Goal: Task Accomplishment & Management: Use online tool/utility

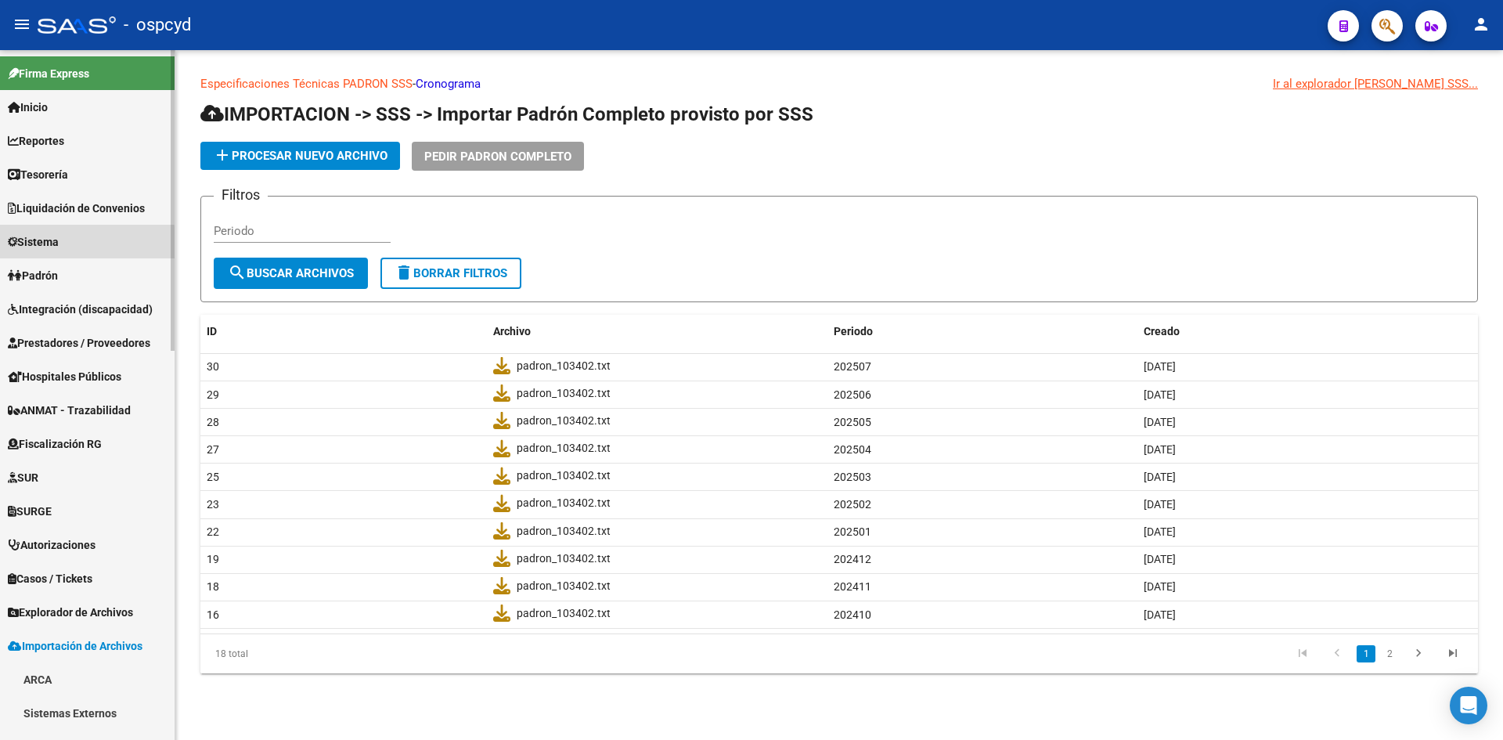
click at [59, 245] on span "Sistema" at bounding box center [33, 241] width 51 height 17
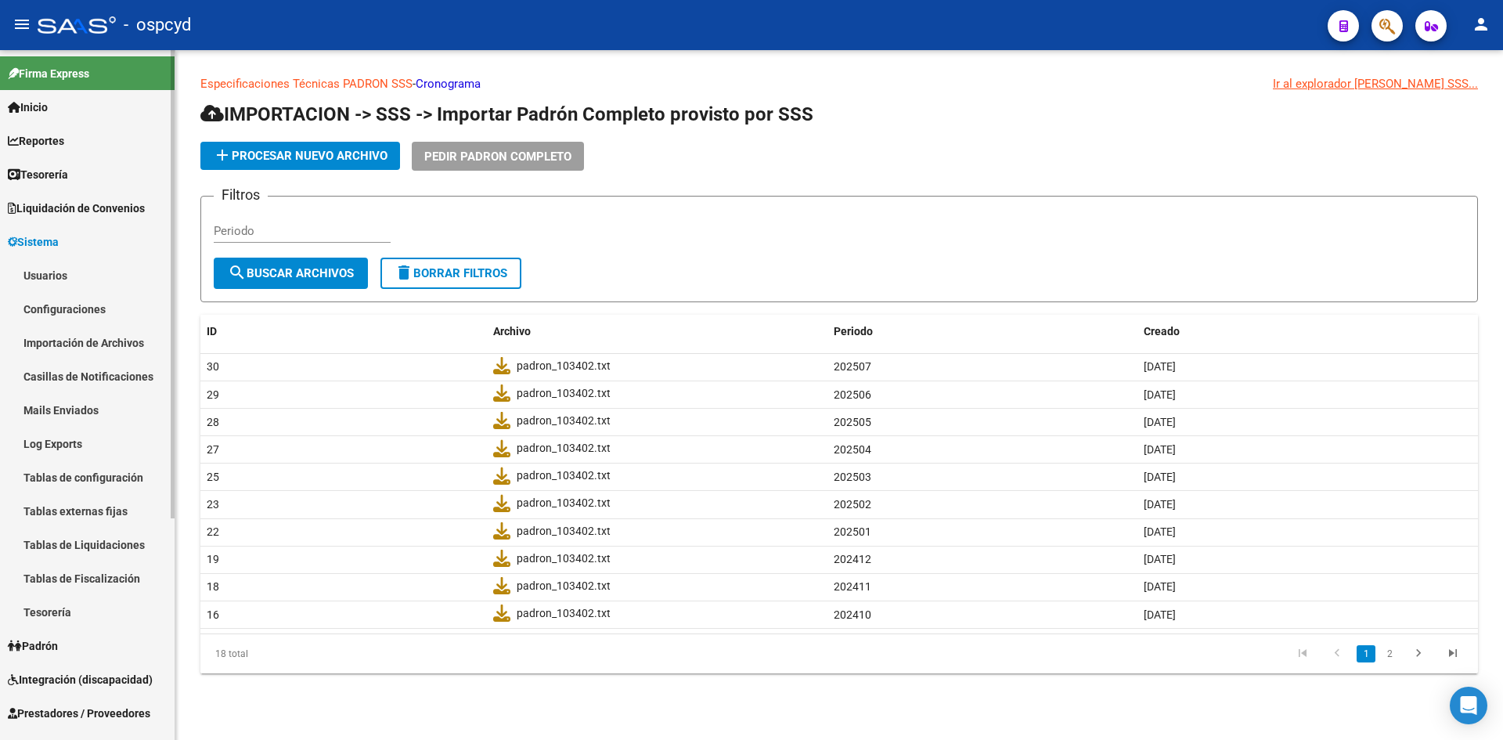
click at [60, 308] on link "Configuraciones" at bounding box center [87, 309] width 175 height 34
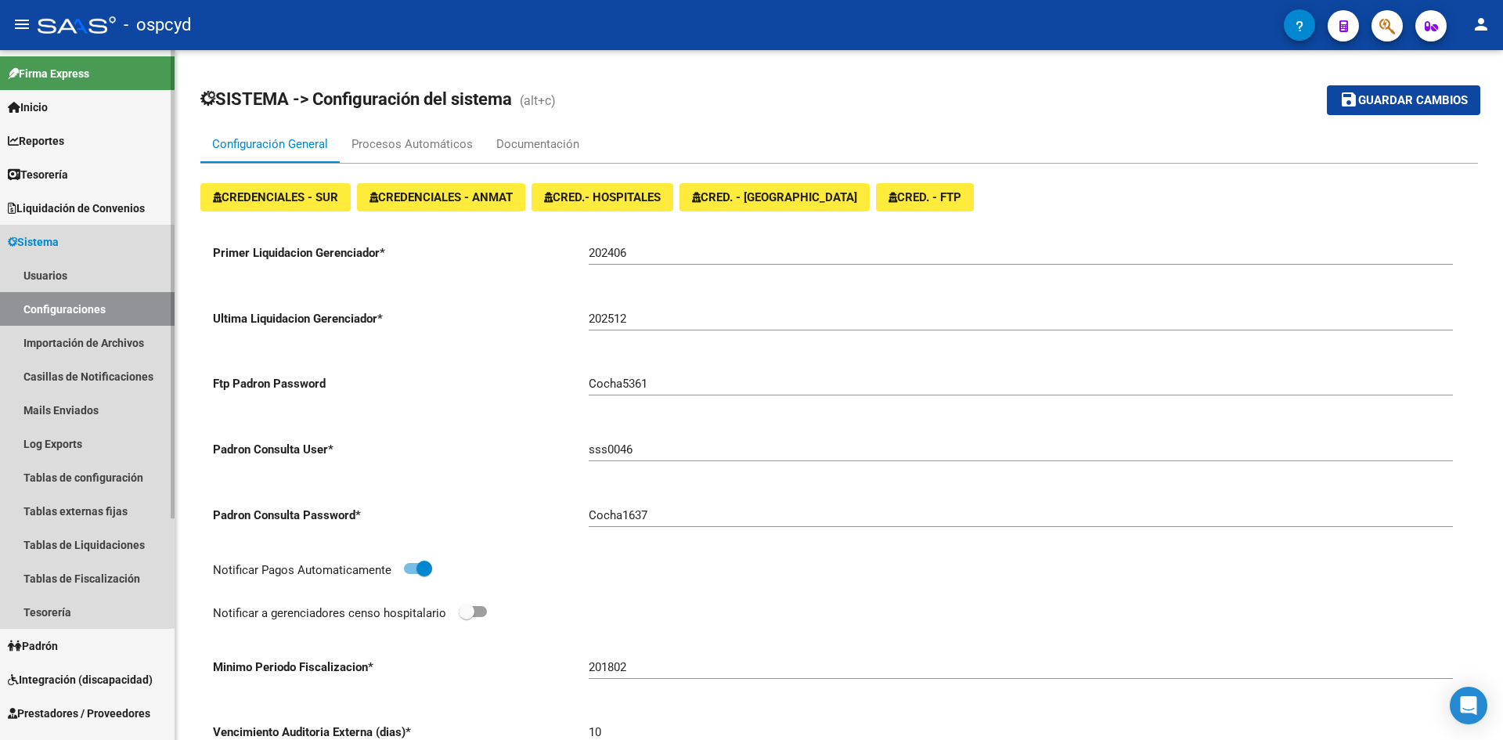
click at [55, 247] on span "Sistema" at bounding box center [33, 241] width 51 height 17
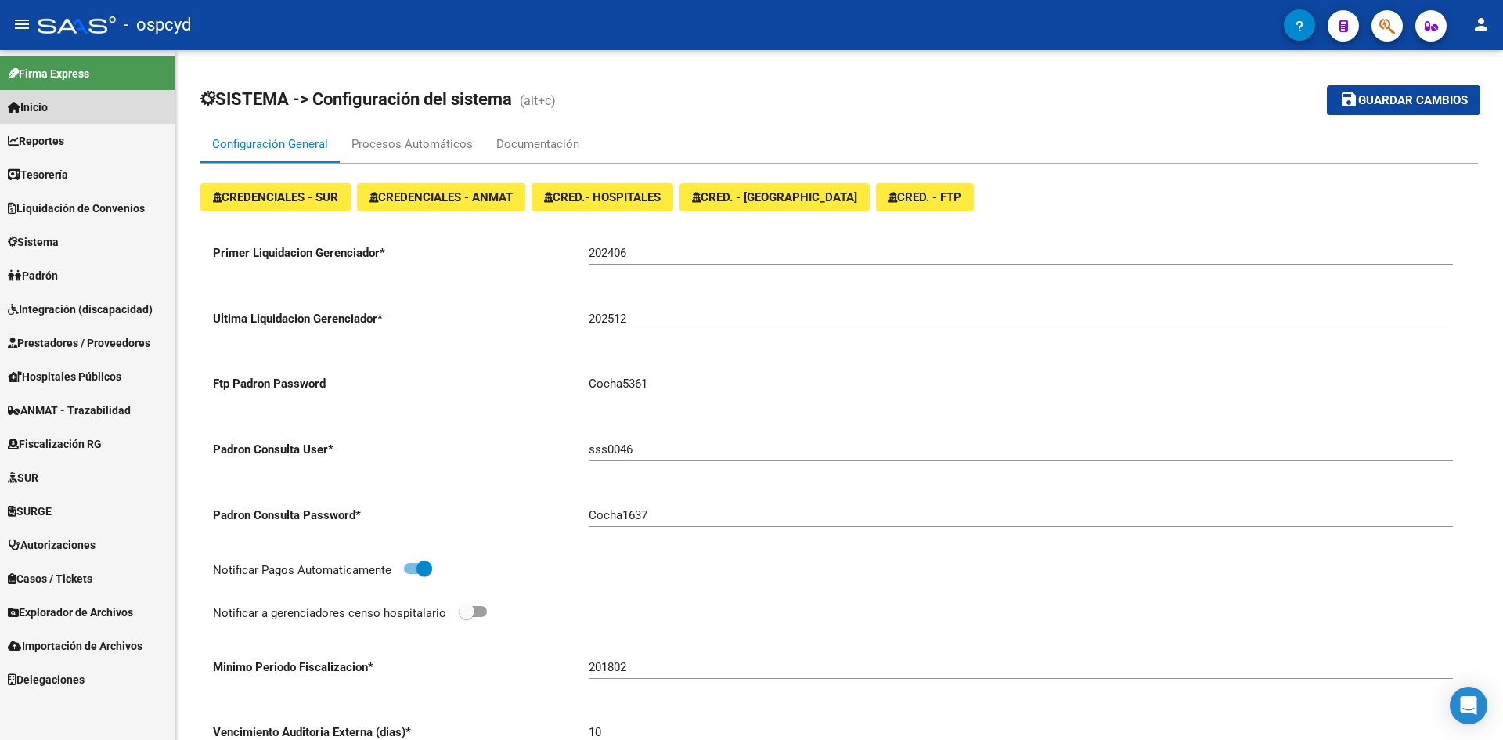
click at [48, 104] on span "Inicio" at bounding box center [28, 107] width 40 height 17
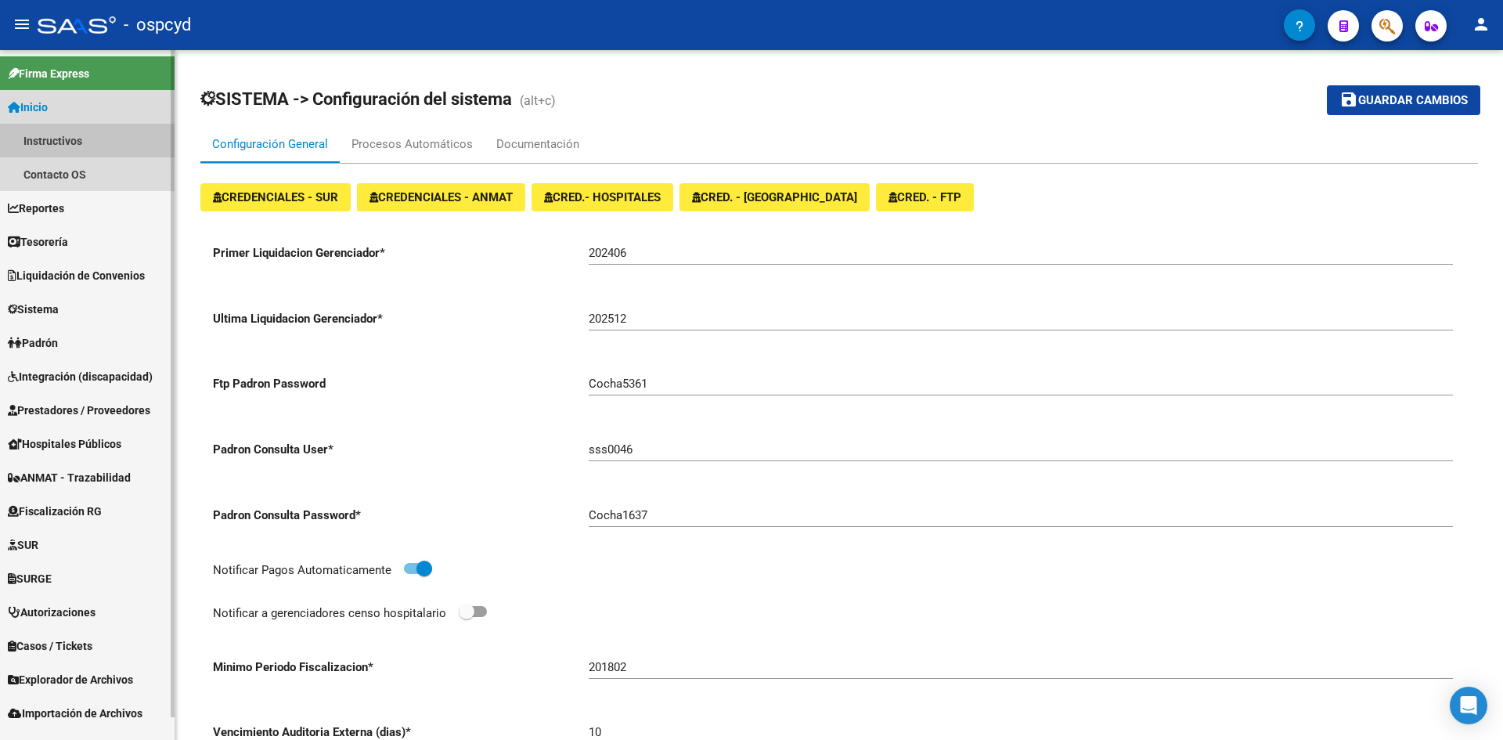
click at [66, 134] on link "Instructivos" at bounding box center [87, 141] width 175 height 34
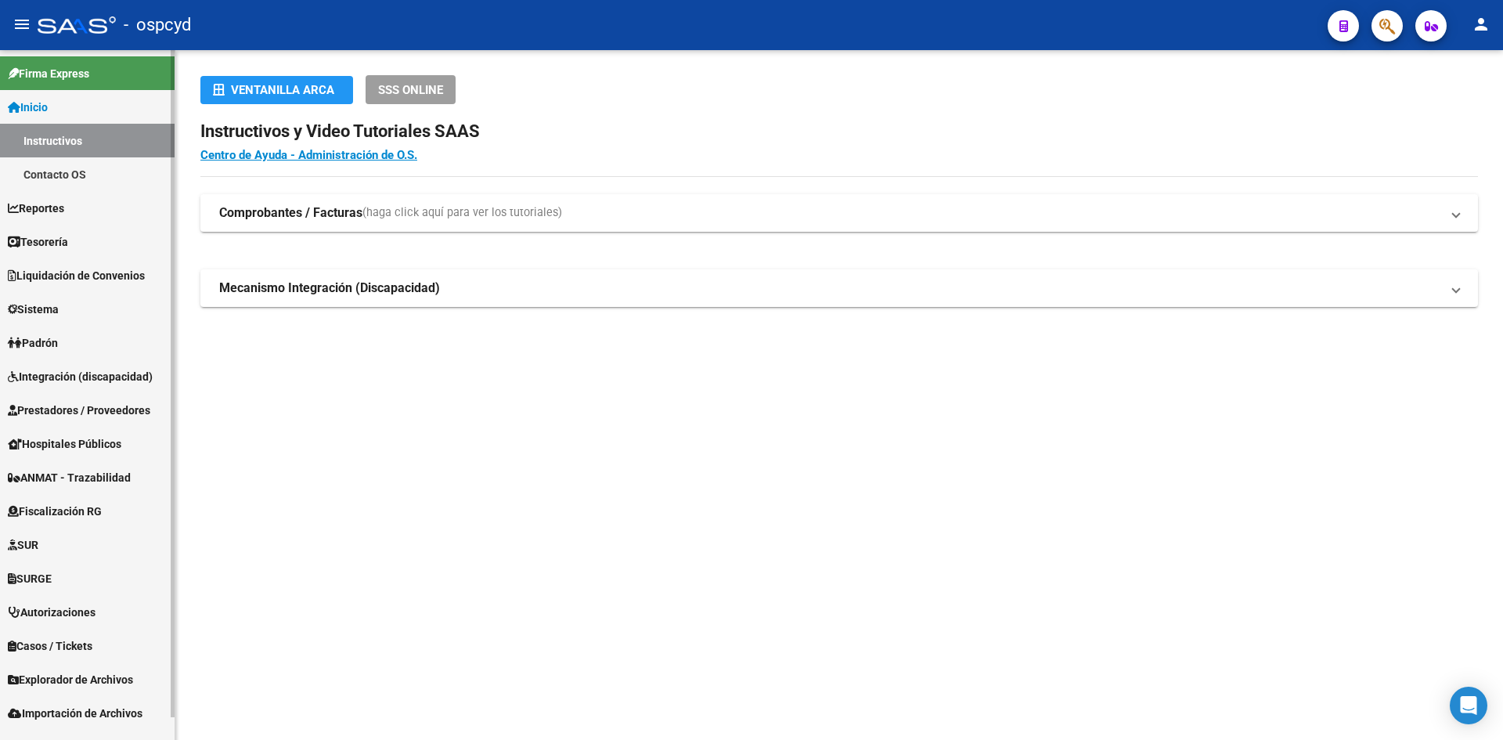
click at [68, 243] on span "Tesorería" at bounding box center [38, 241] width 60 height 17
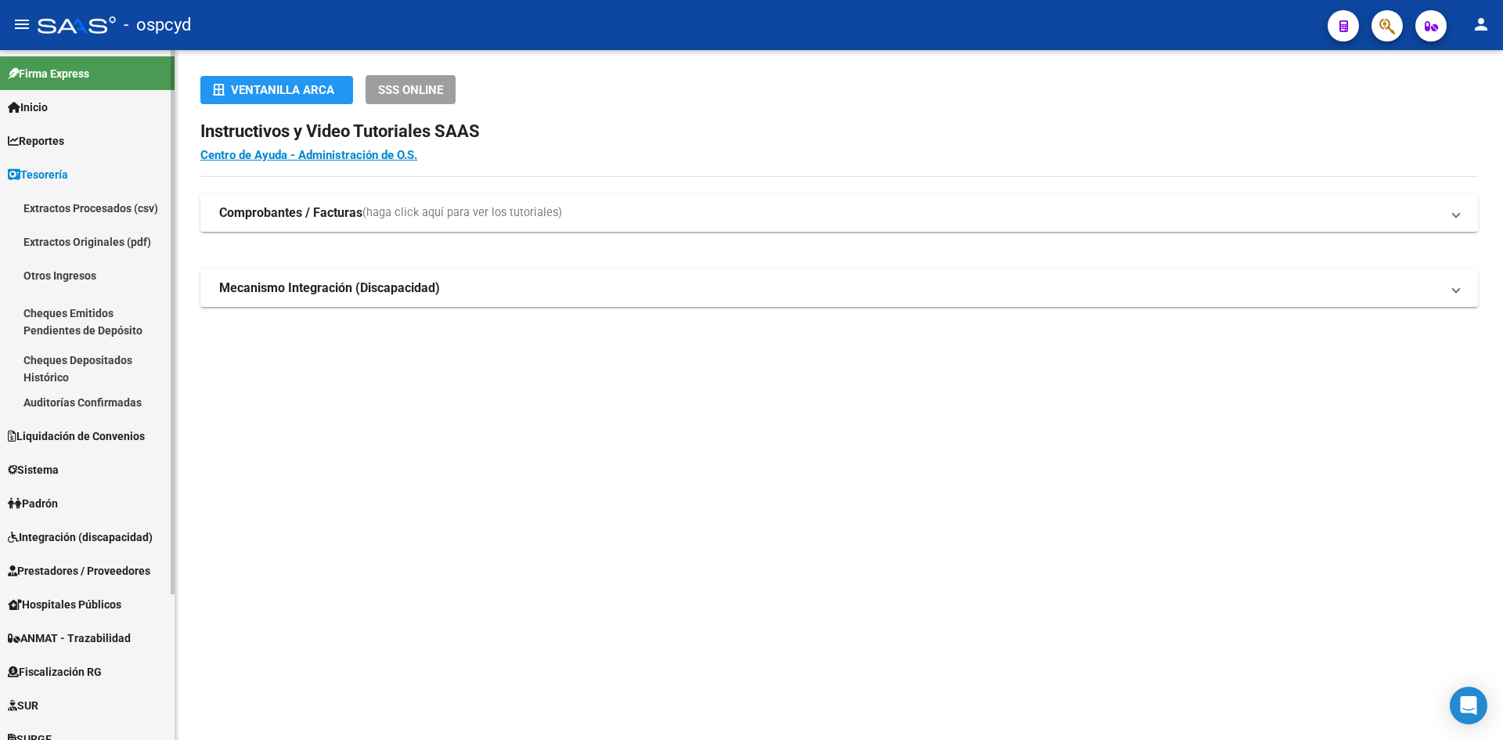
click at [92, 438] on span "Liquidación de Convenios" at bounding box center [76, 435] width 137 height 17
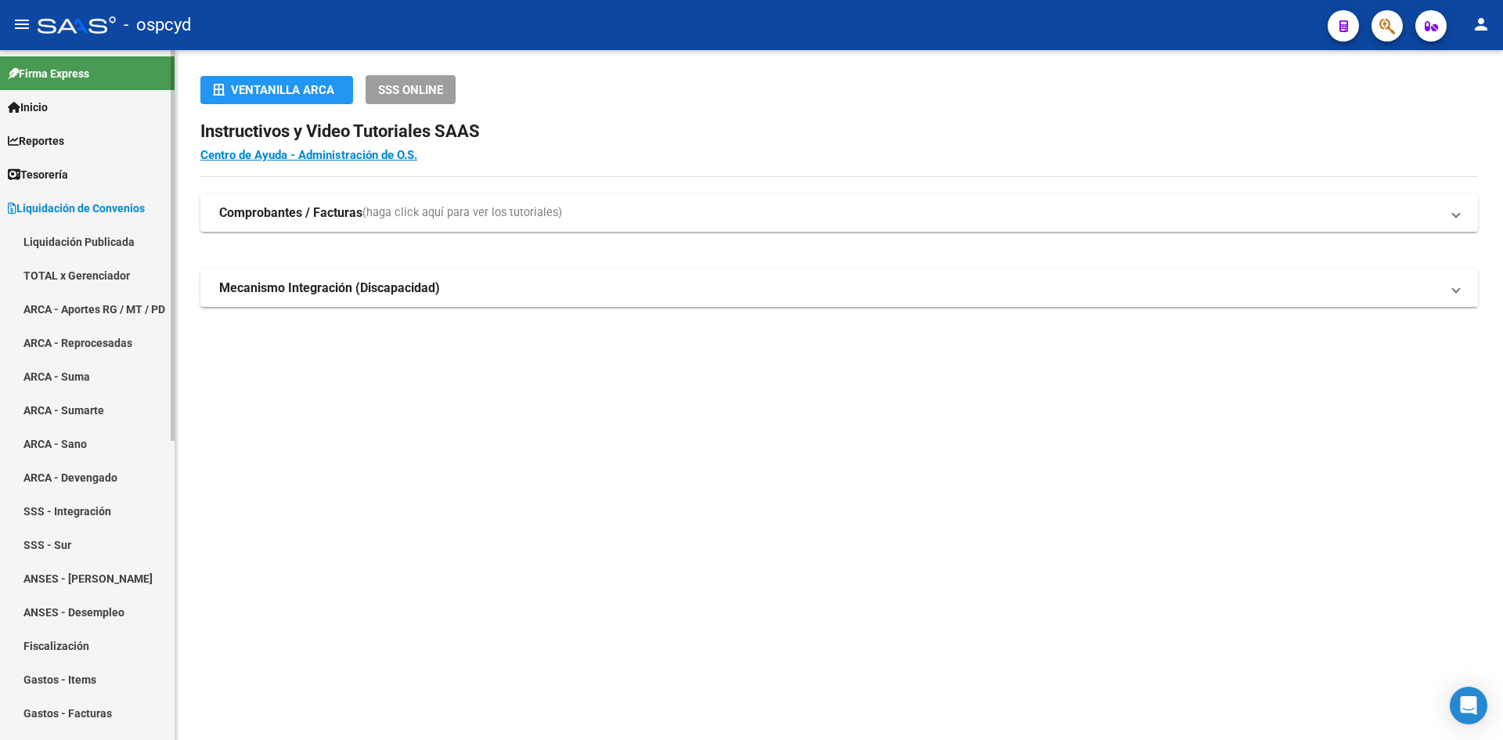
click at [76, 204] on span "Liquidación de Convenios" at bounding box center [76, 208] width 137 height 17
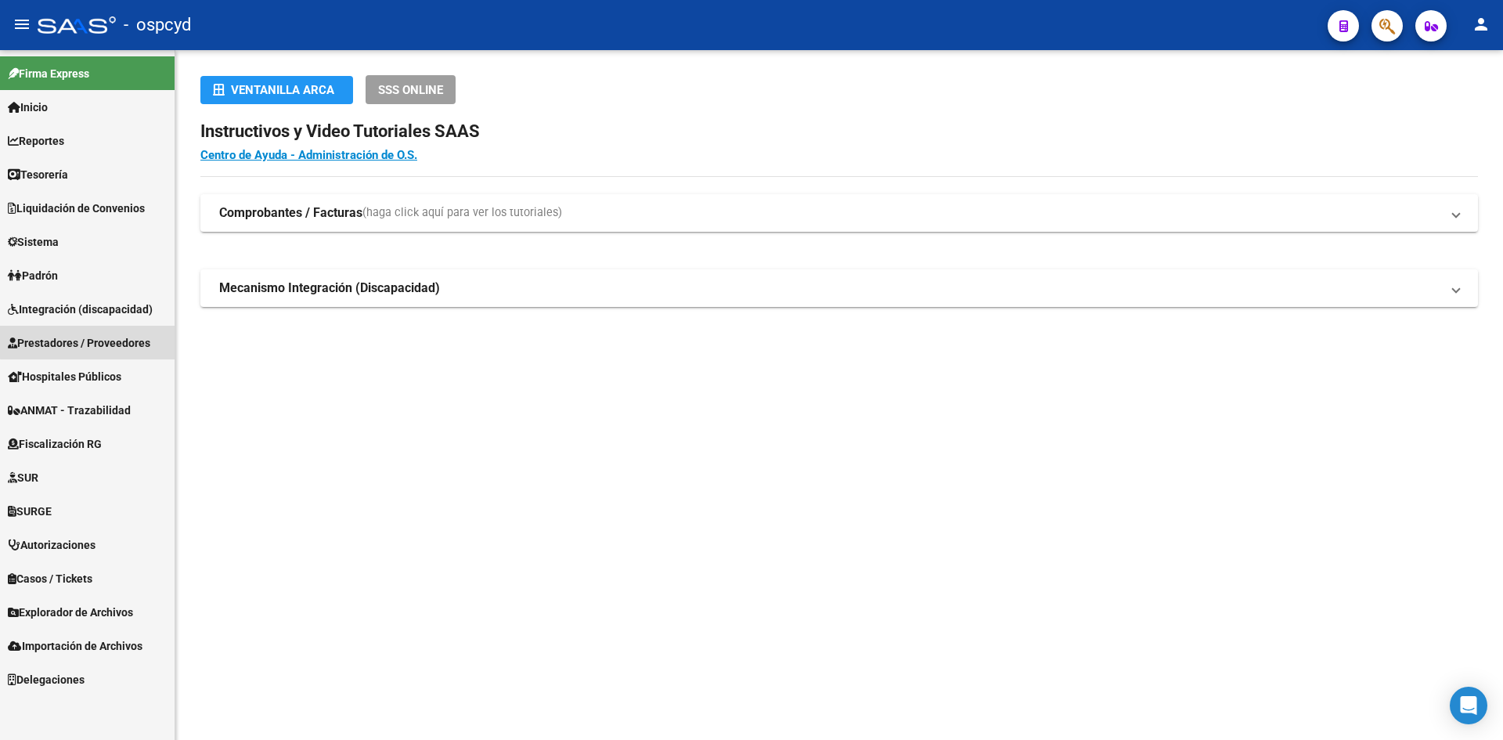
click at [103, 337] on span "Prestadores / Proveedores" at bounding box center [79, 342] width 142 height 17
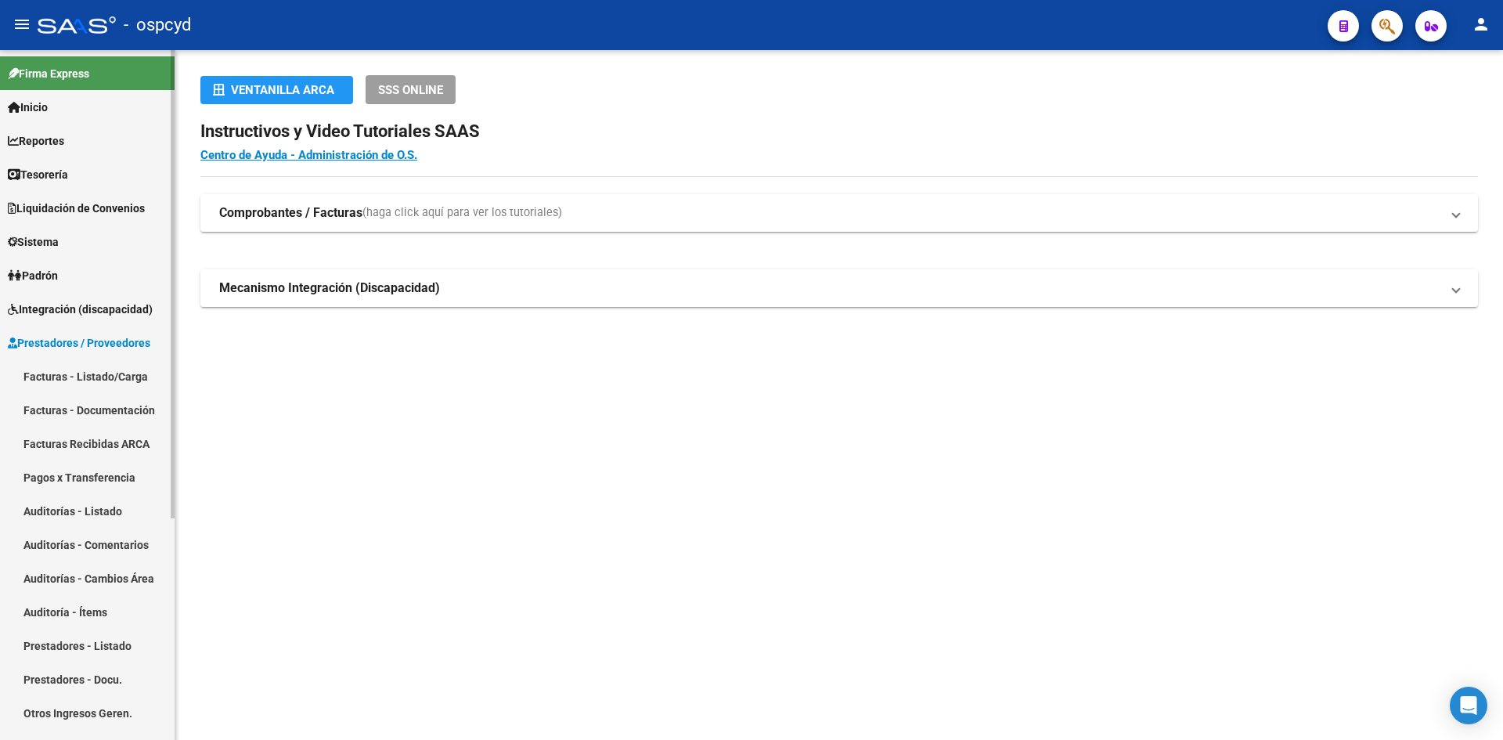
click at [103, 337] on span "Prestadores / Proveedores" at bounding box center [79, 342] width 142 height 17
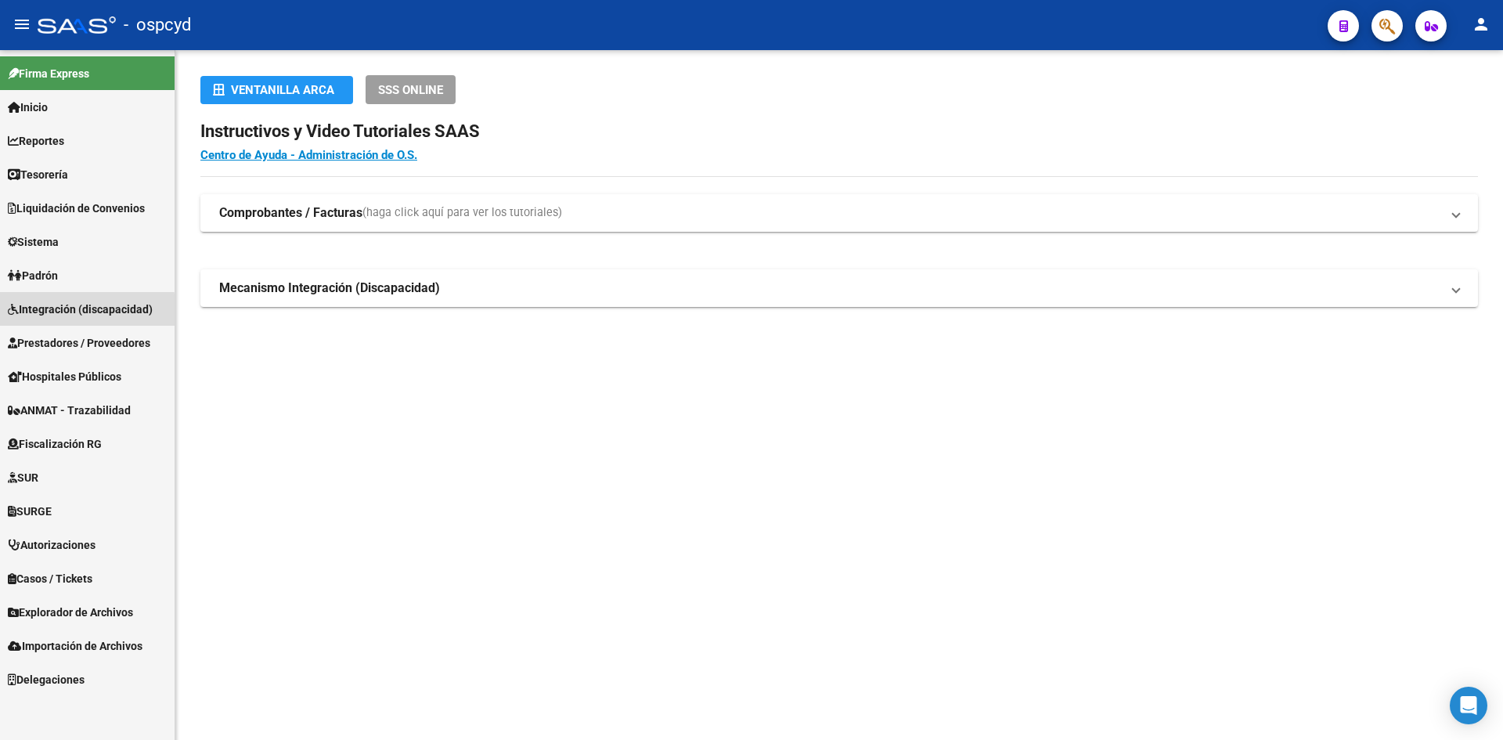
click at [71, 312] on span "Integración (discapacidad)" at bounding box center [80, 309] width 145 height 17
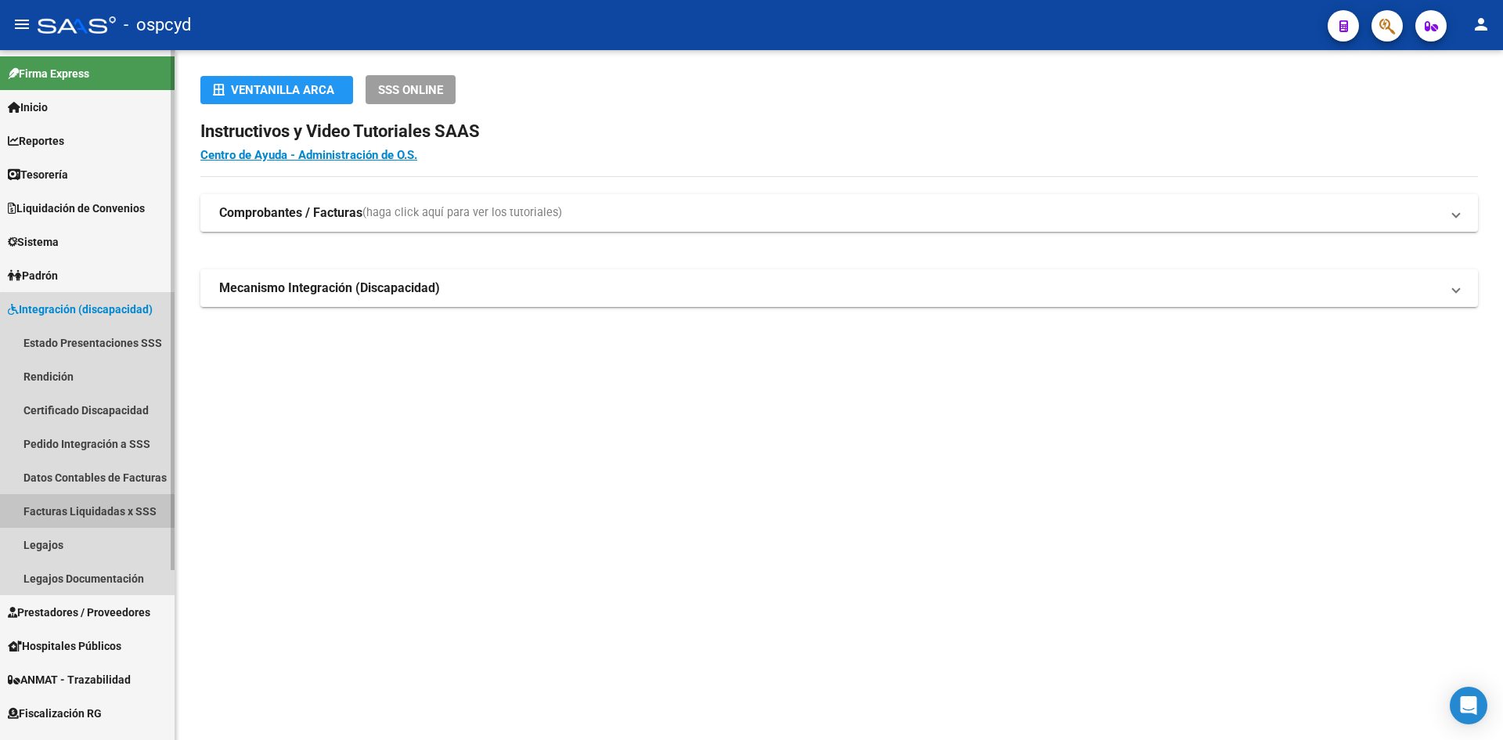
click at [91, 507] on link "Facturas Liquidadas x SSS" at bounding box center [87, 511] width 175 height 34
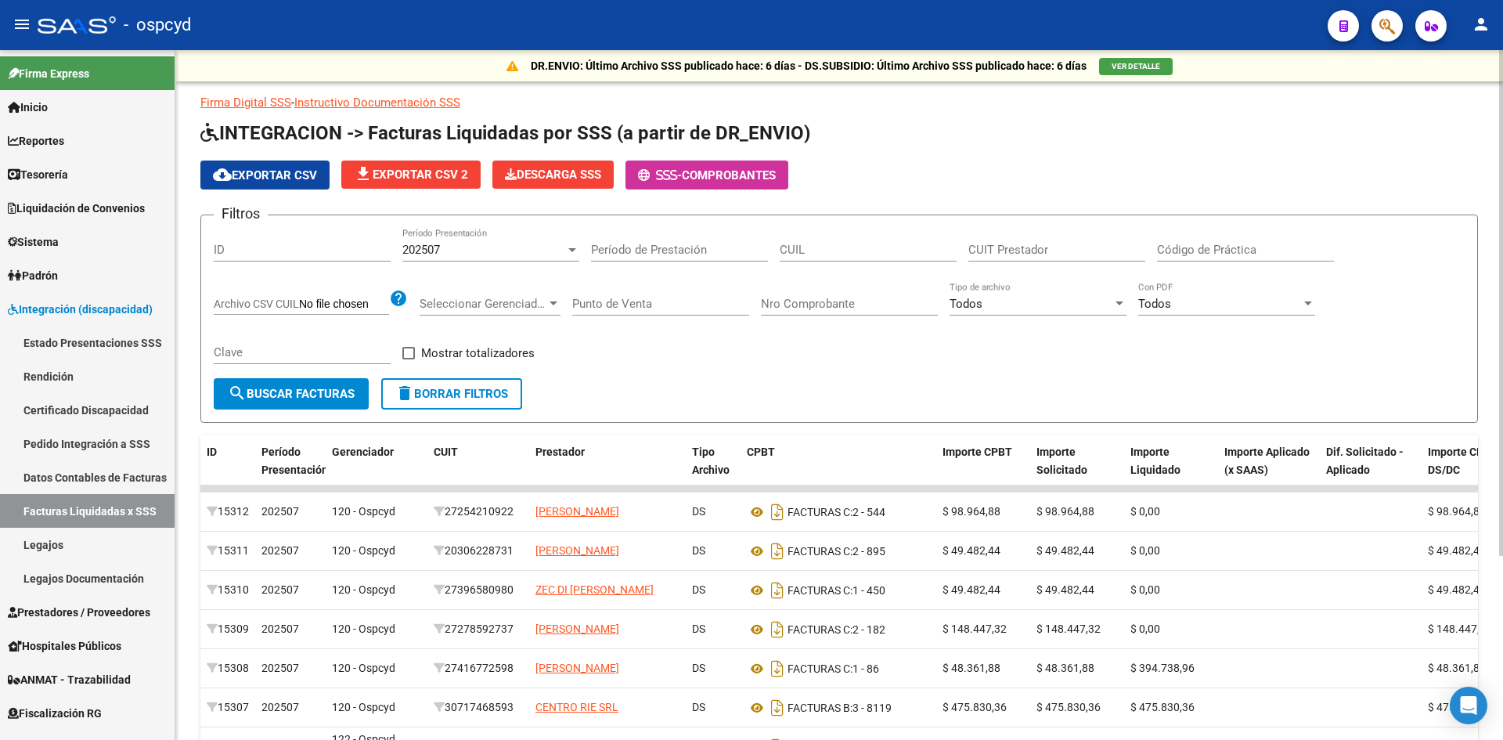
click at [325, 390] on span "search Buscar Facturas" at bounding box center [291, 394] width 127 height 14
click at [282, 176] on span "cloud_download Exportar CSV" at bounding box center [265, 175] width 104 height 14
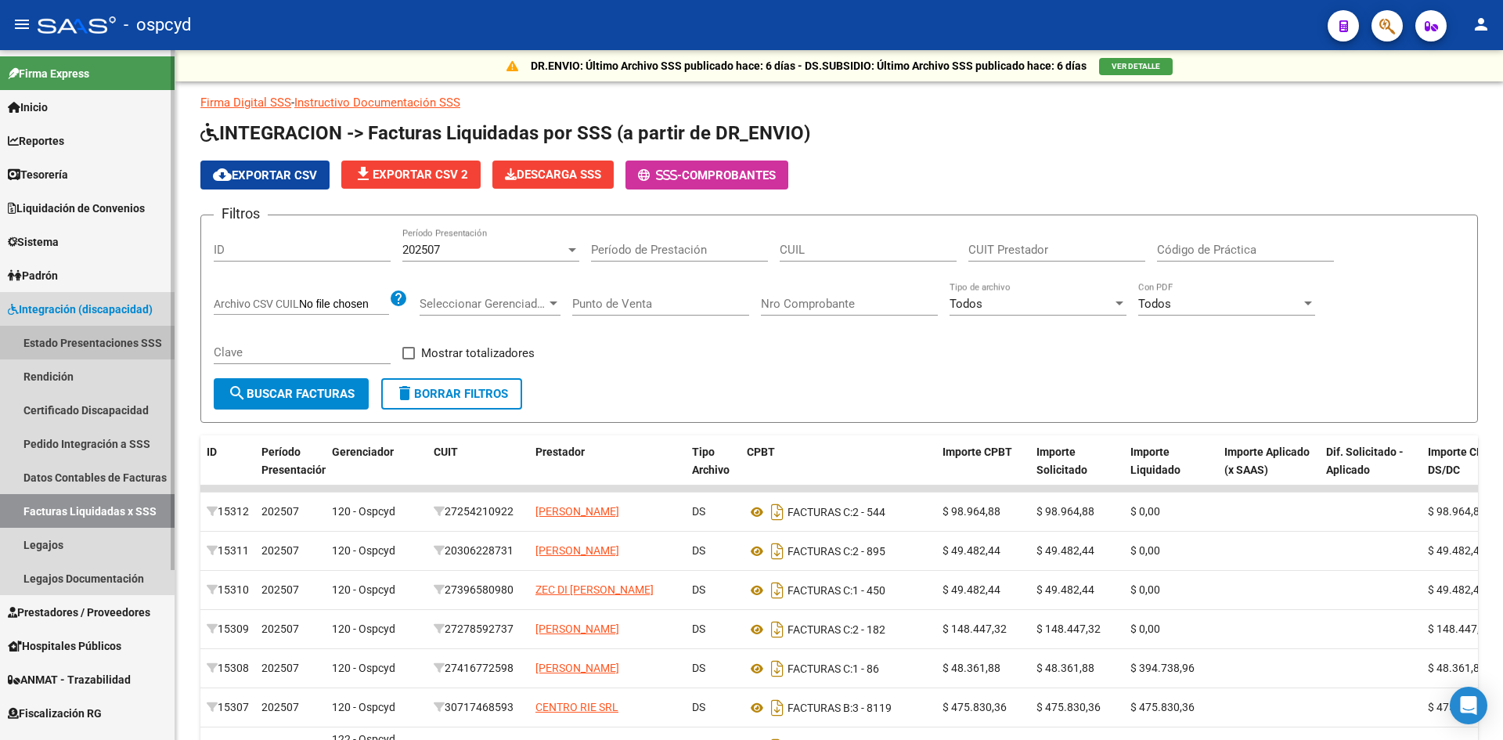
click at [71, 334] on link "Estado Presentaciones SSS" at bounding box center [87, 343] width 175 height 34
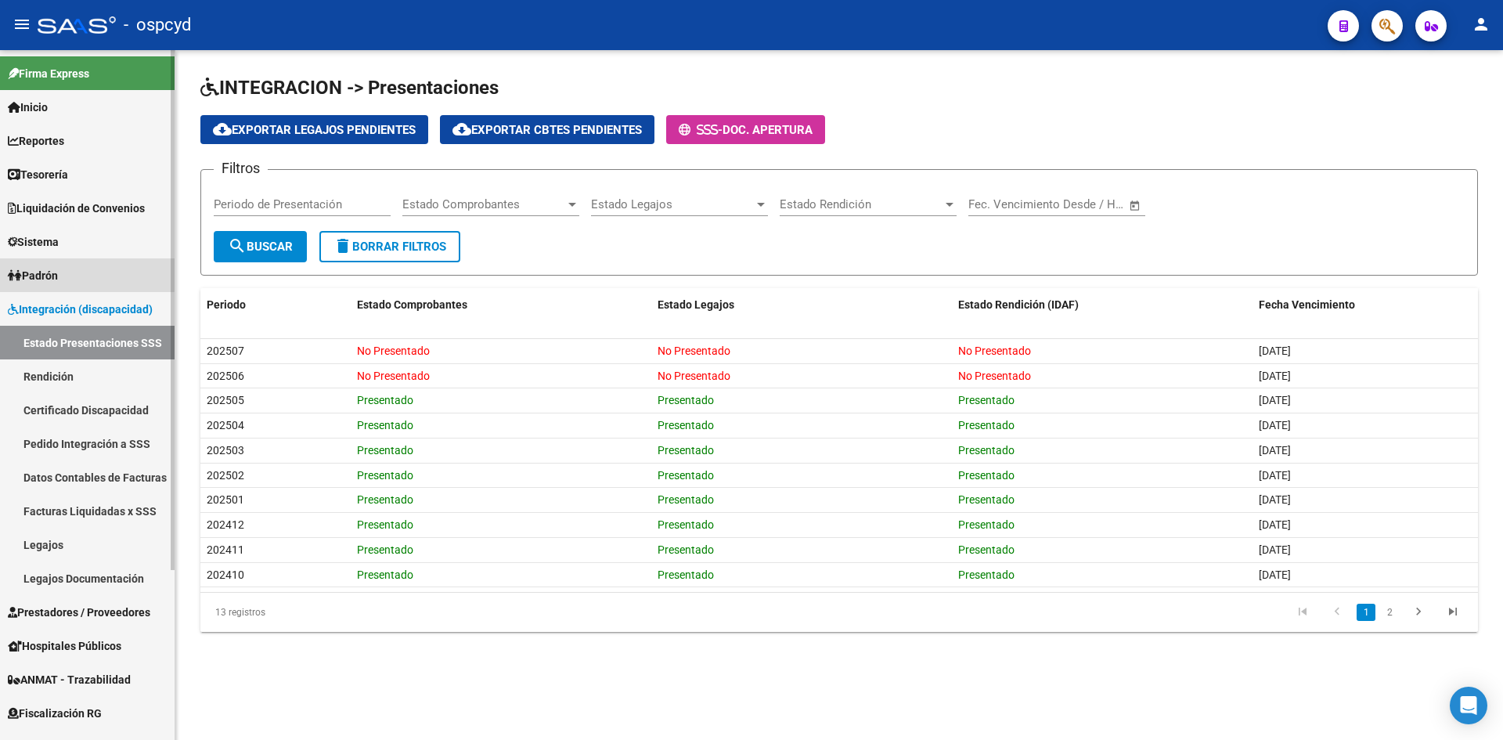
click at [58, 272] on span "Padrón" at bounding box center [33, 275] width 50 height 17
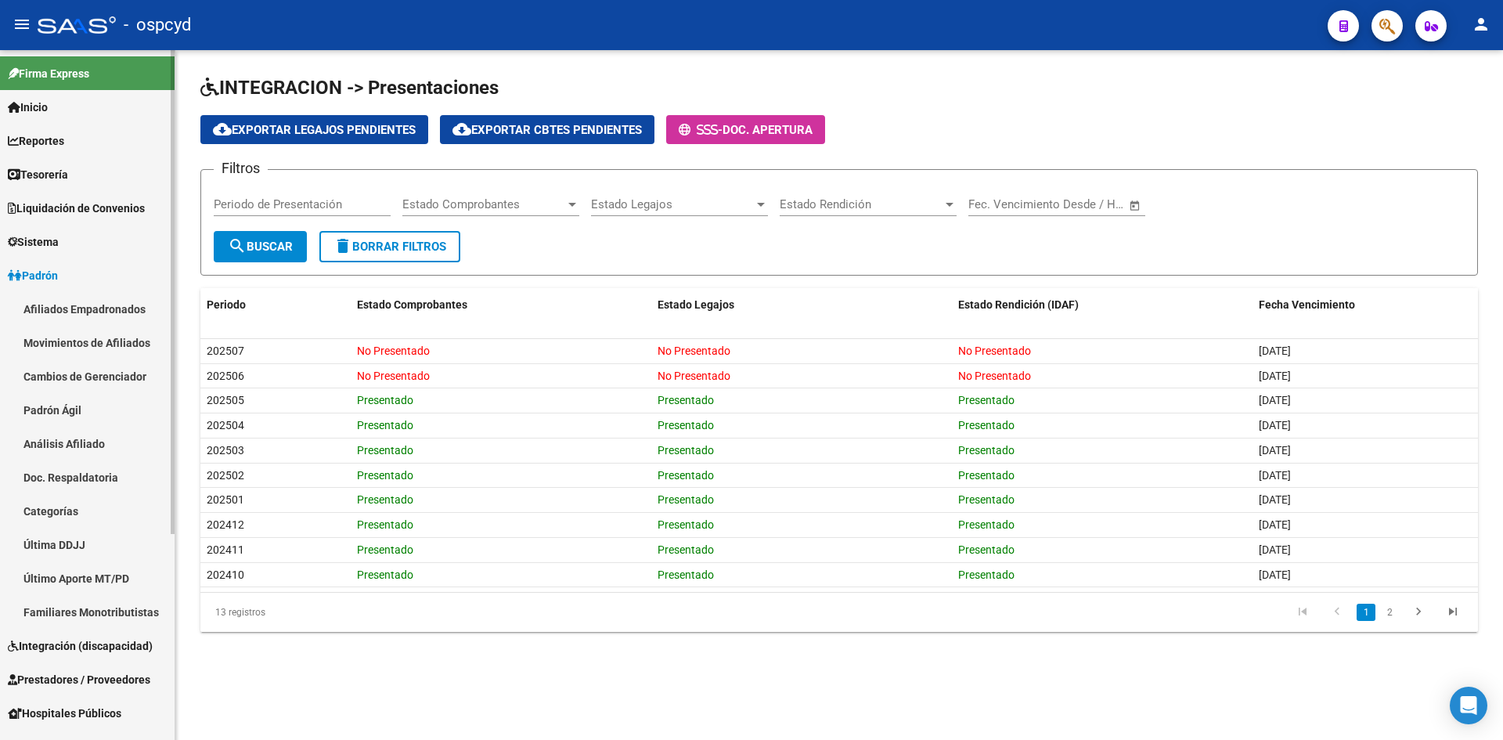
click at [55, 245] on span "Sistema" at bounding box center [33, 241] width 51 height 17
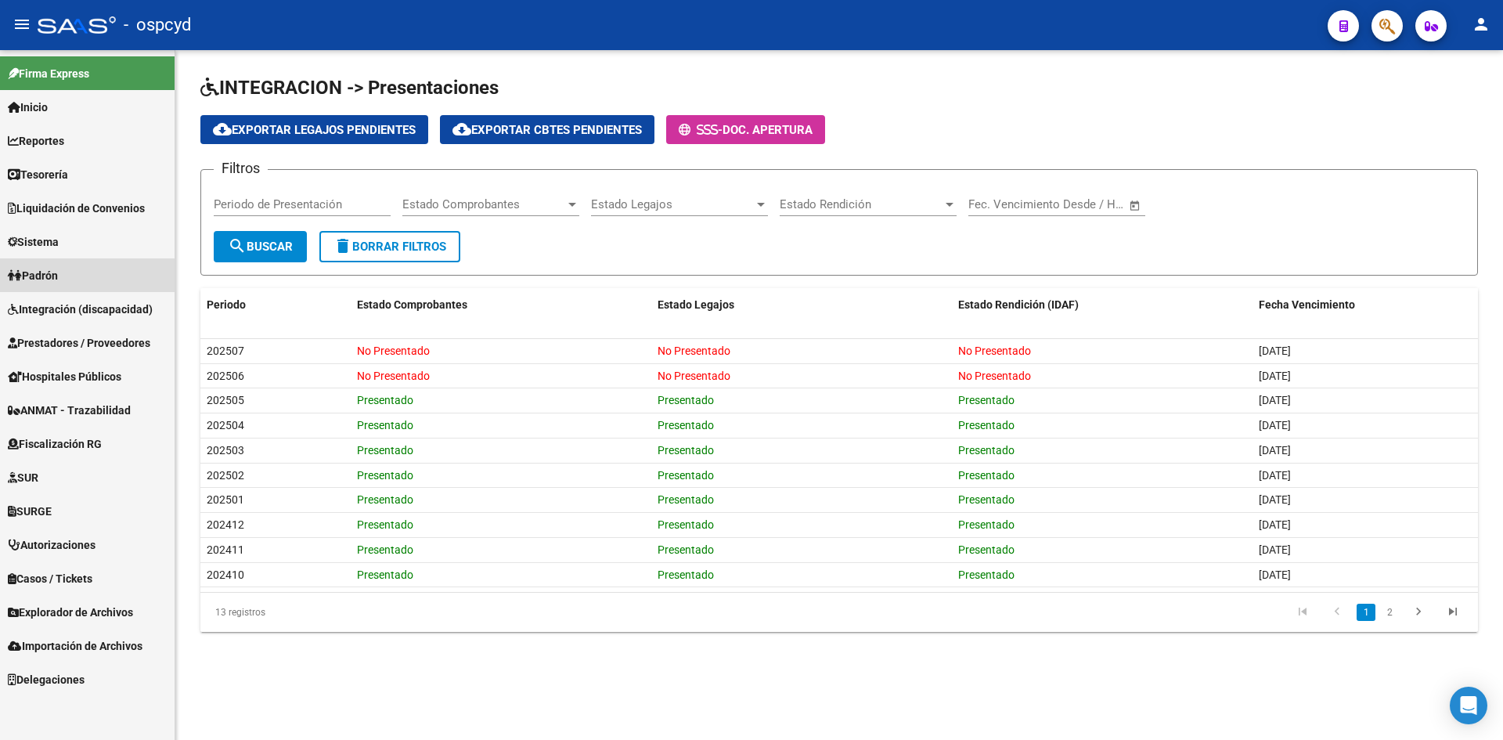
click at [58, 274] on span "Padrón" at bounding box center [33, 275] width 50 height 17
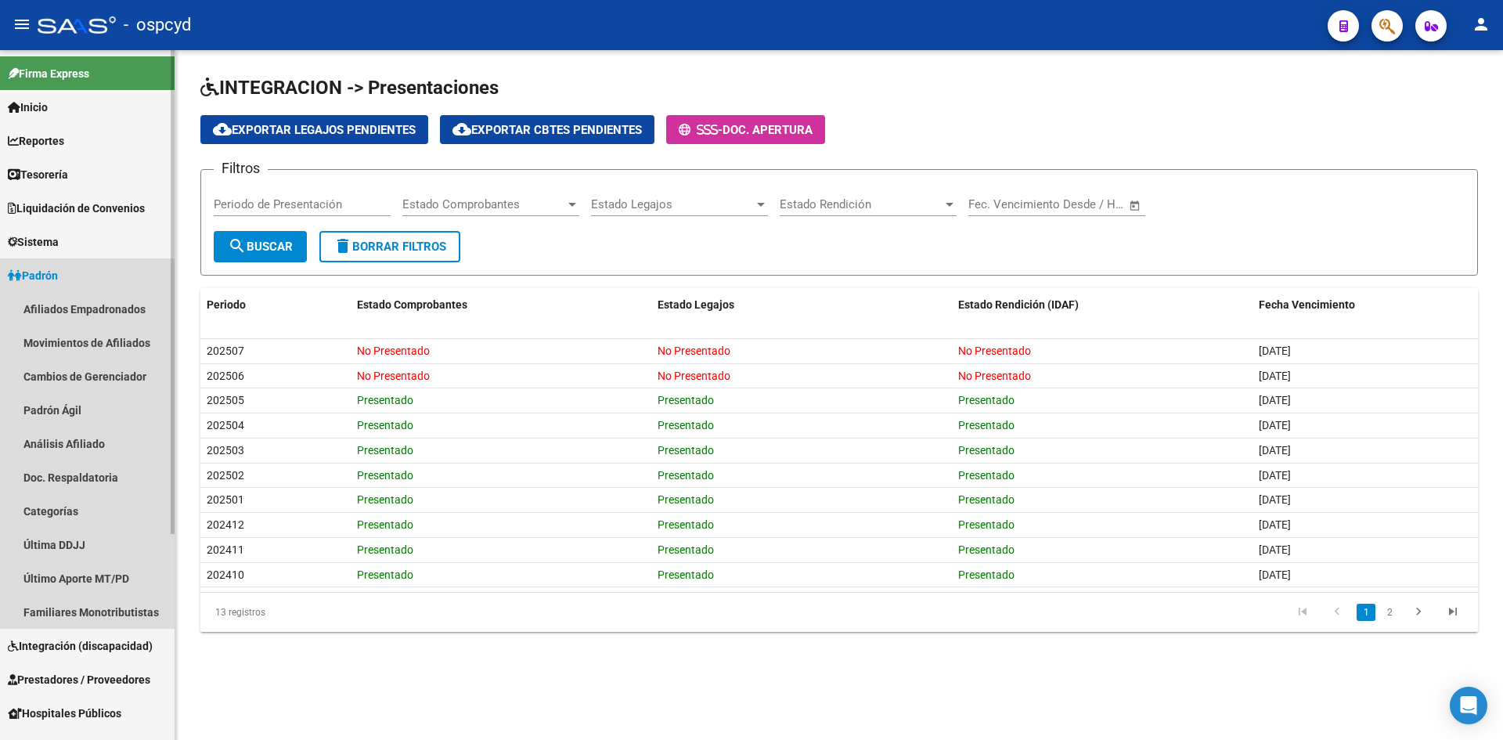
click at [58, 274] on span "Padrón" at bounding box center [33, 275] width 50 height 17
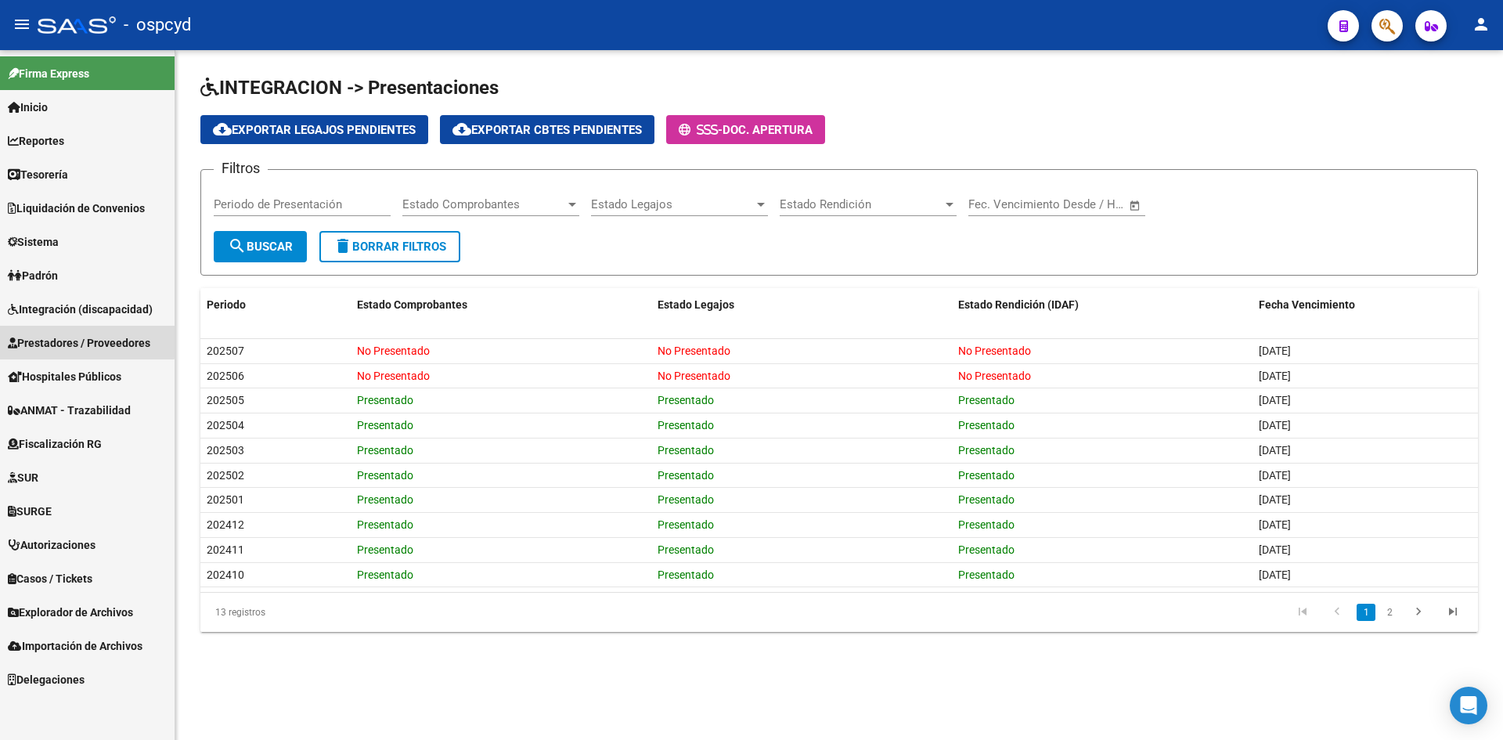
click at [61, 340] on span "Prestadores / Proveedores" at bounding box center [79, 342] width 142 height 17
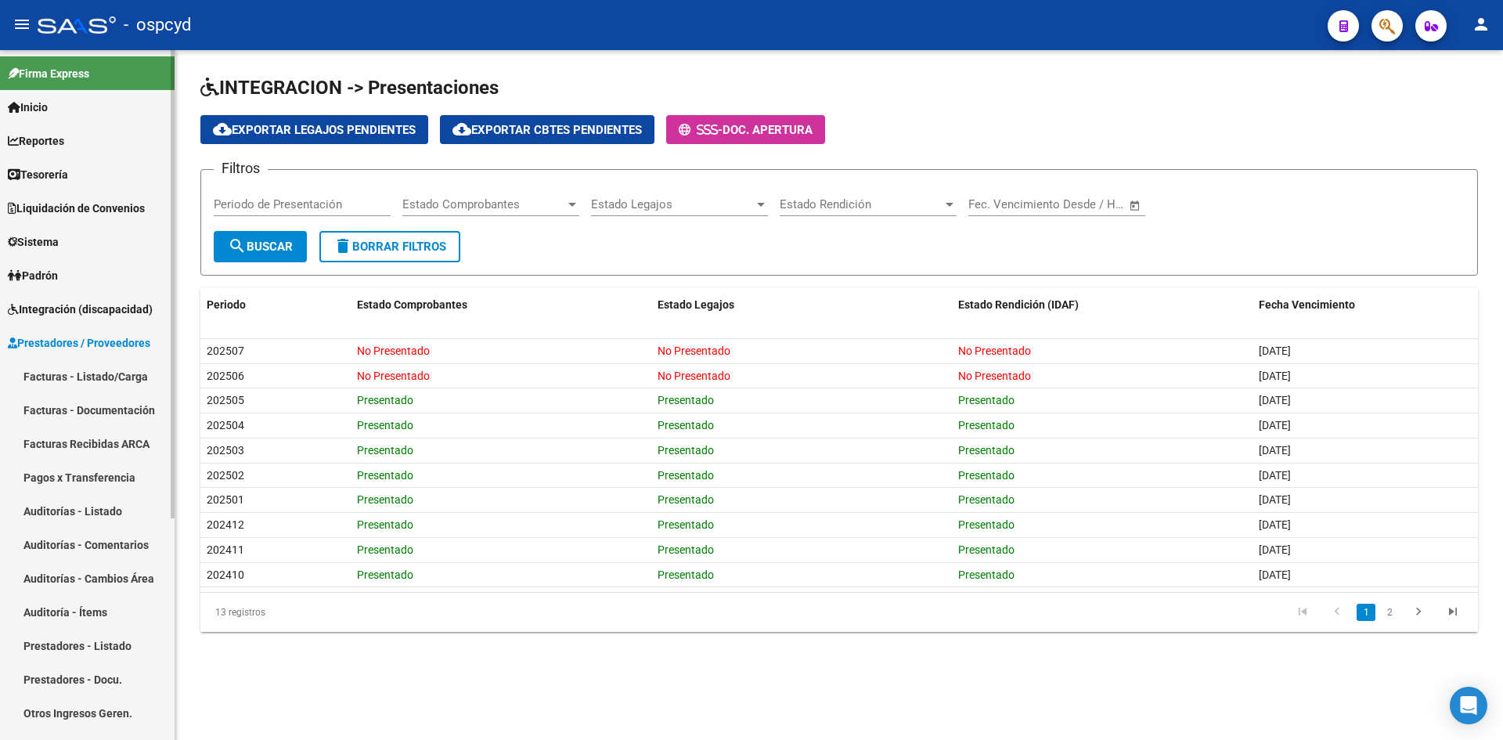
click at [64, 369] on link "Facturas - Listado/Carga" at bounding box center [87, 376] width 175 height 34
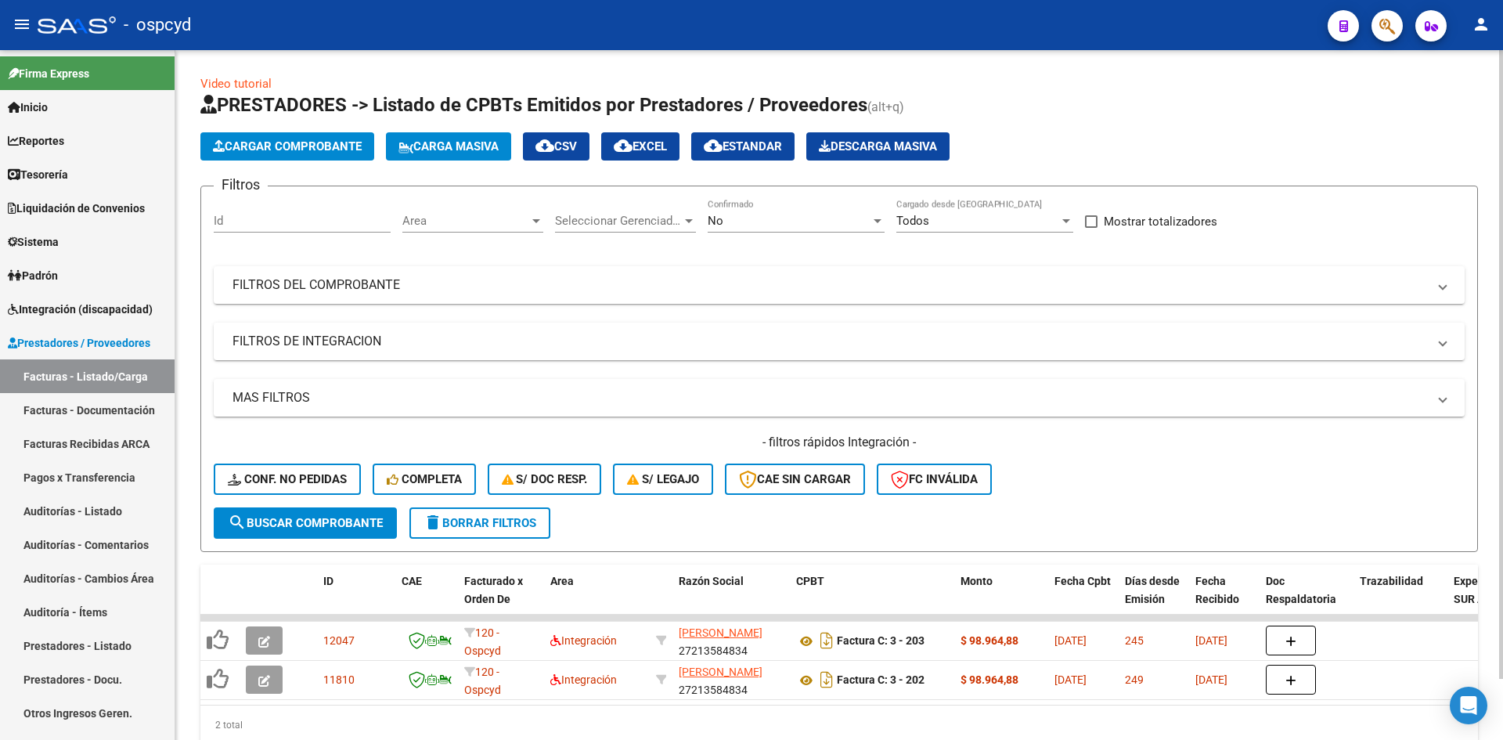
drag, startPoint x: 329, startPoint y: 142, endPoint x: 358, endPoint y: 183, distance: 50.0
click at [358, 183] on app-list-header "PRESTADORES -> Listado de CPBTs Emitidos por Prestadores / Proveedores (alt+q) …" at bounding box center [839, 322] width 1278 height 460
click at [435, 147] on span "Carga Masiva" at bounding box center [448, 146] width 100 height 14
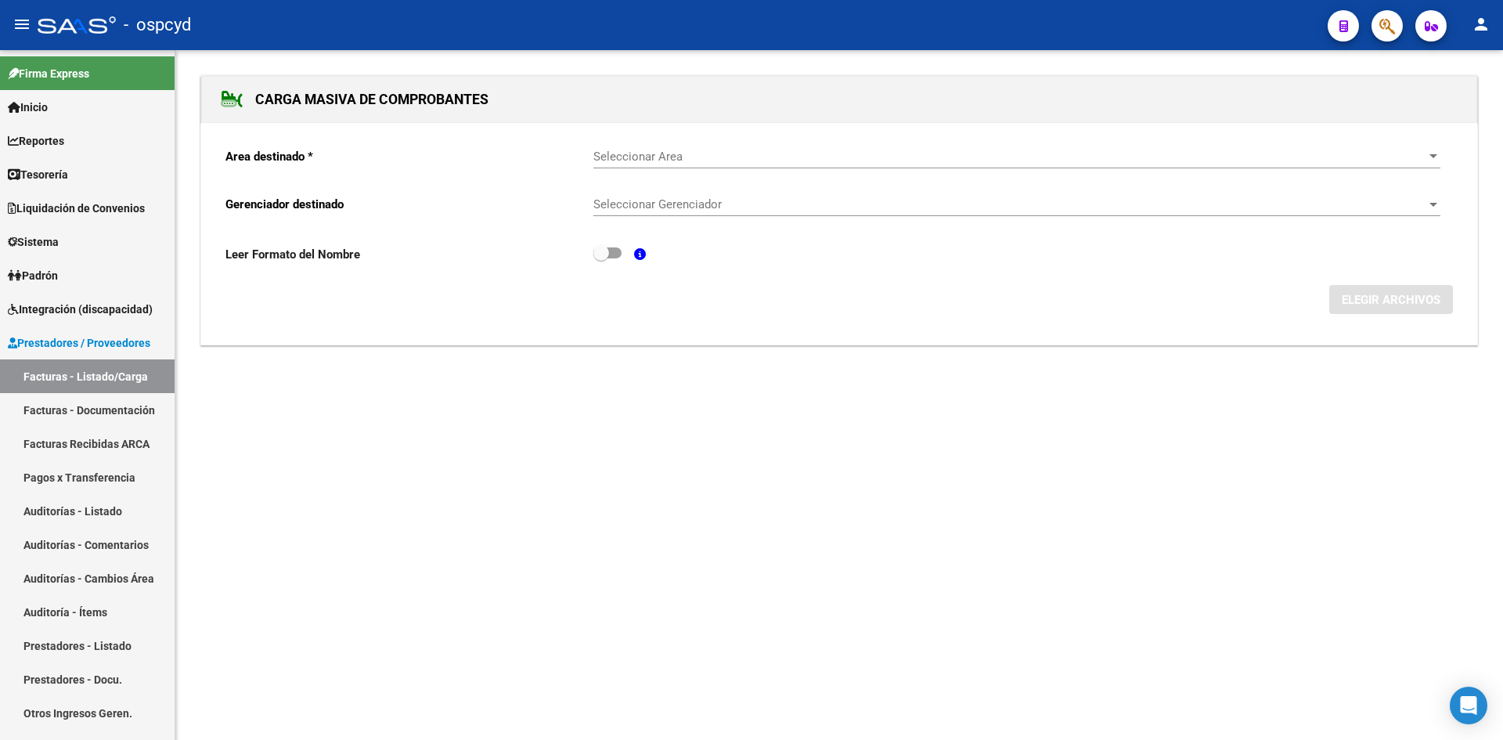
click at [691, 152] on span "Seleccionar Area" at bounding box center [1009, 157] width 833 height 14
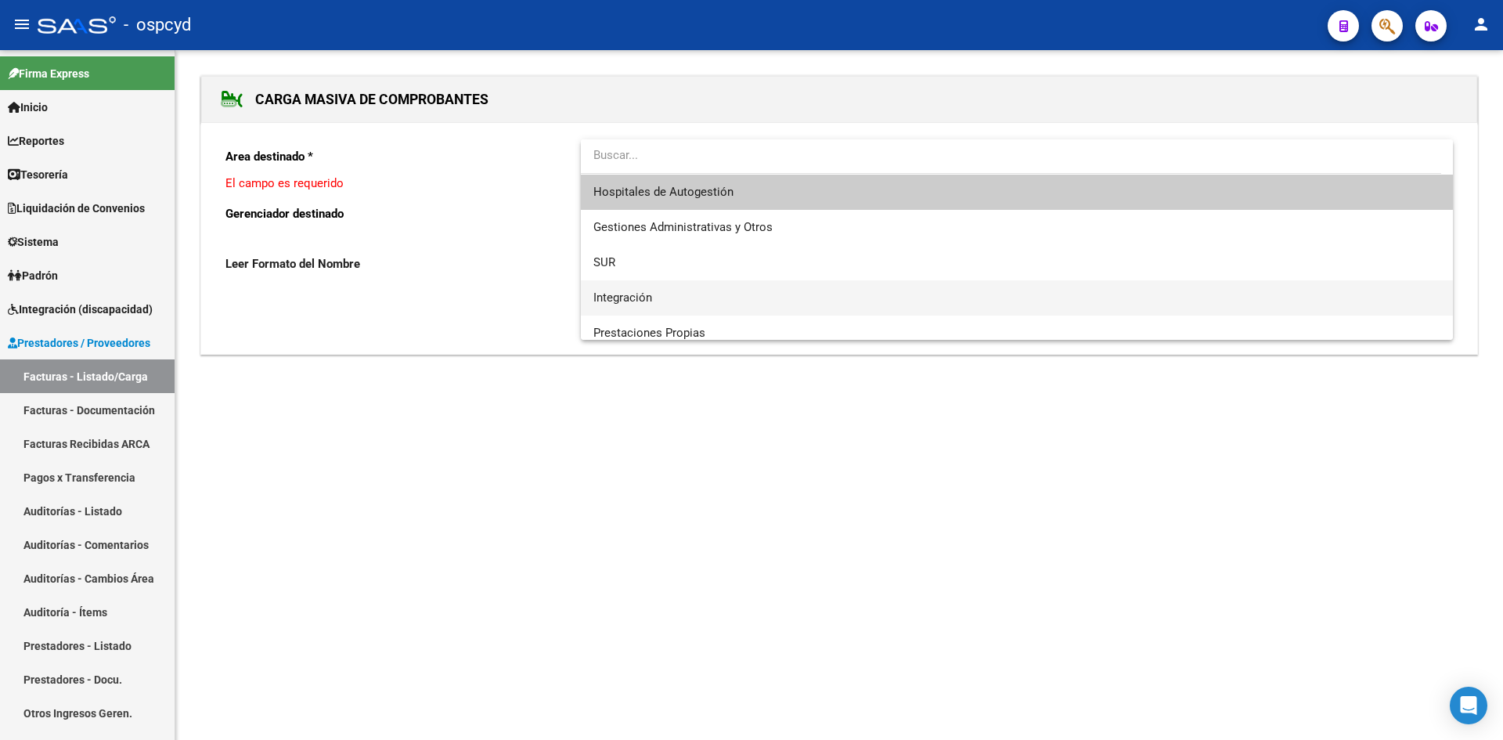
click at [633, 296] on span "Integración" at bounding box center [622, 297] width 59 height 14
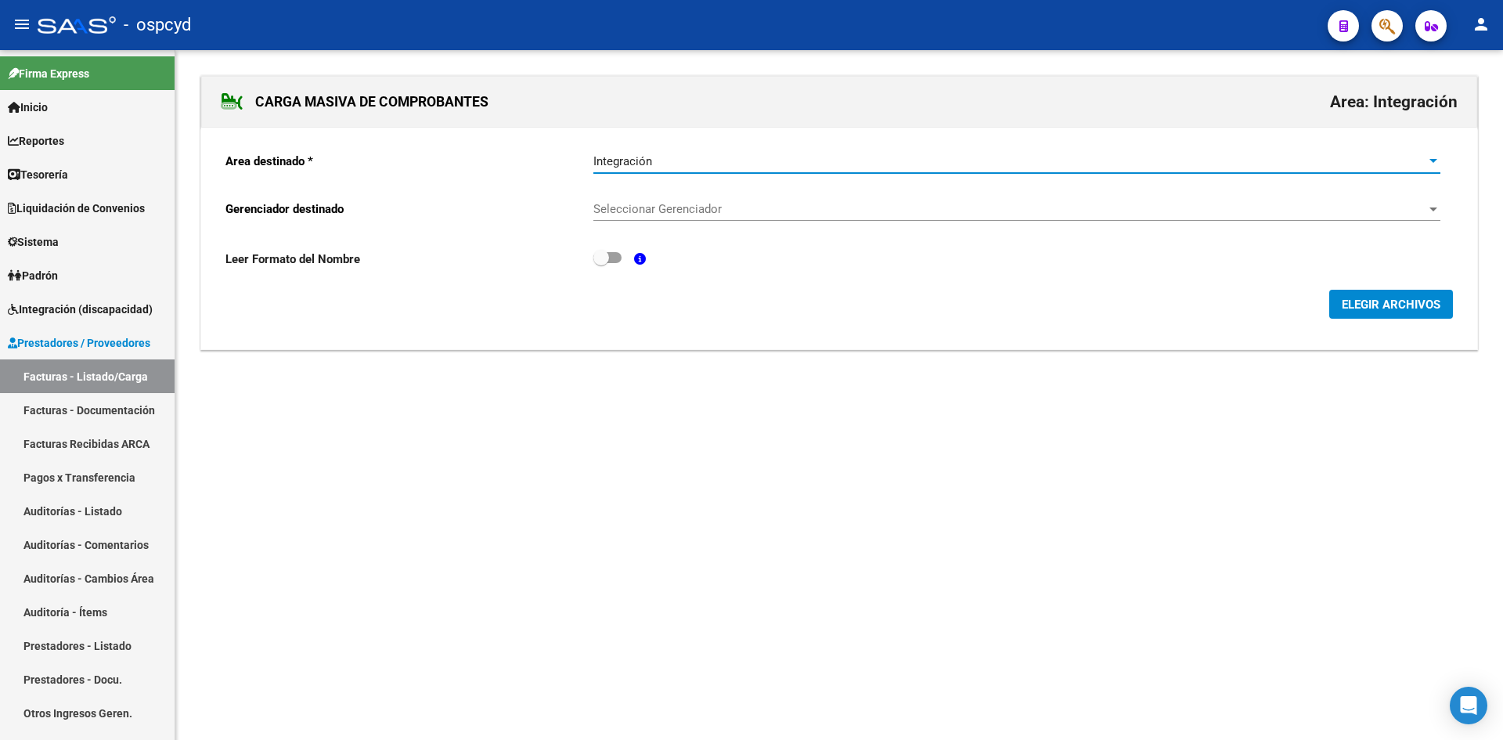
click at [636, 198] on div "Seleccionar Gerenciador Seleccionar Gerenciador" at bounding box center [1016, 204] width 847 height 34
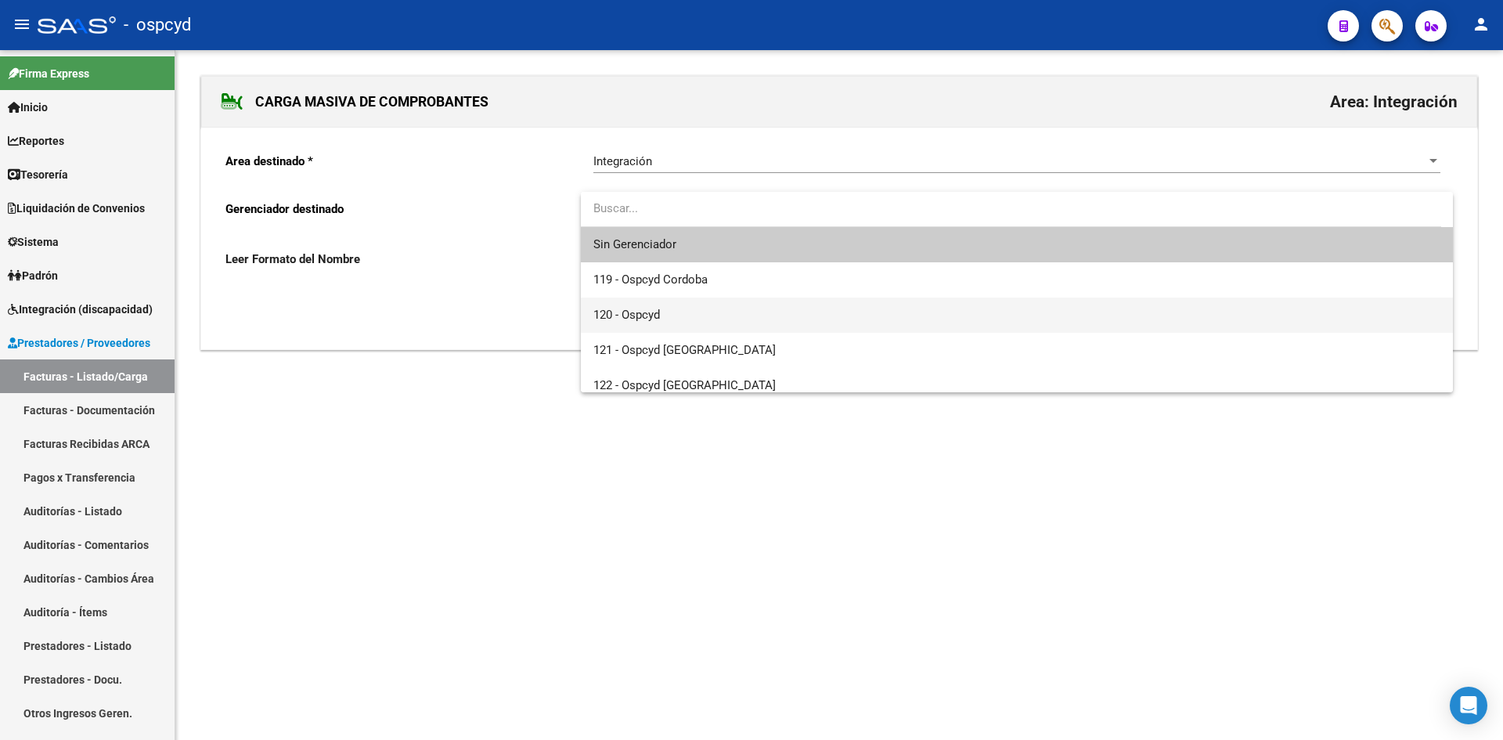
click at [665, 317] on span "120 - Ospcyd" at bounding box center [1016, 314] width 847 height 35
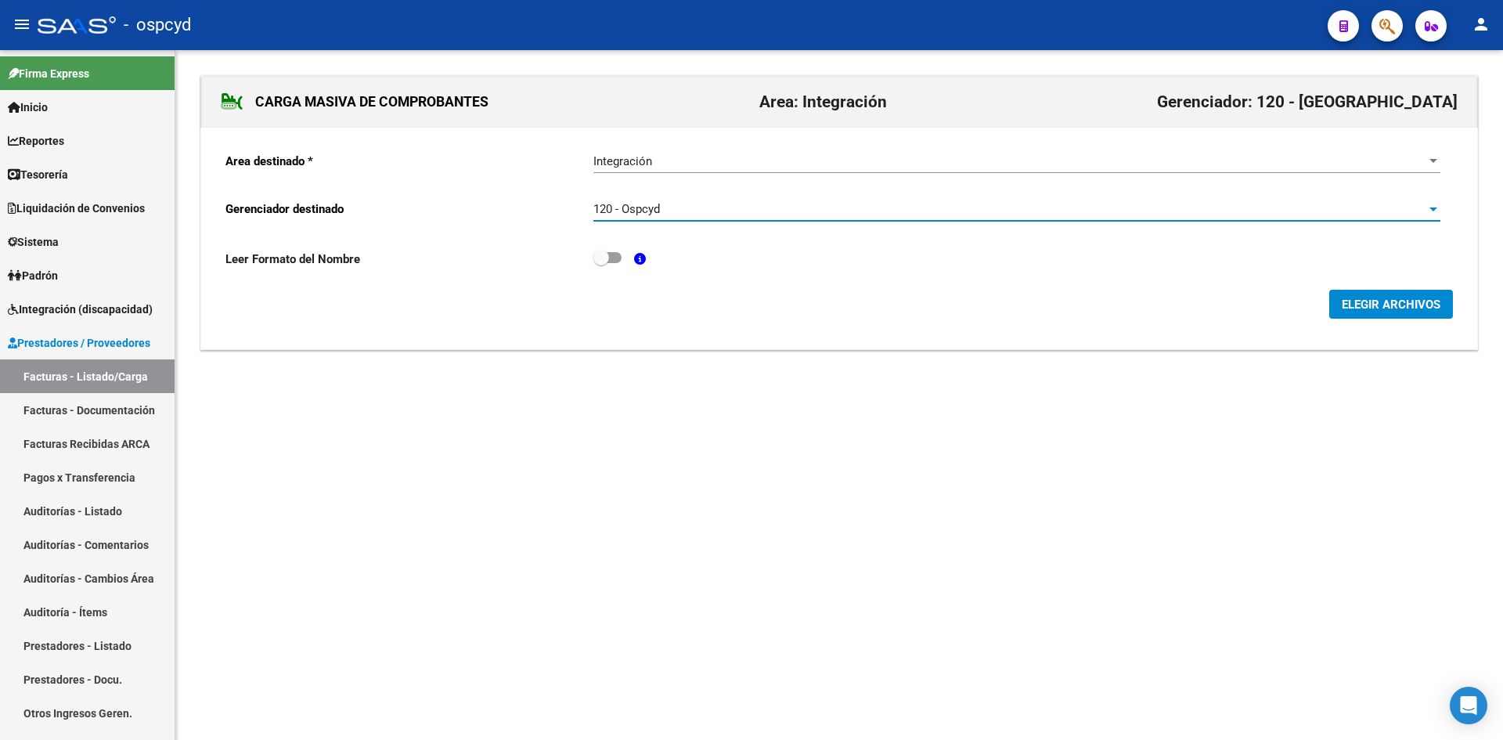
click at [1404, 316] on button "ELEGIR ARCHIVOS" at bounding box center [1391, 304] width 124 height 29
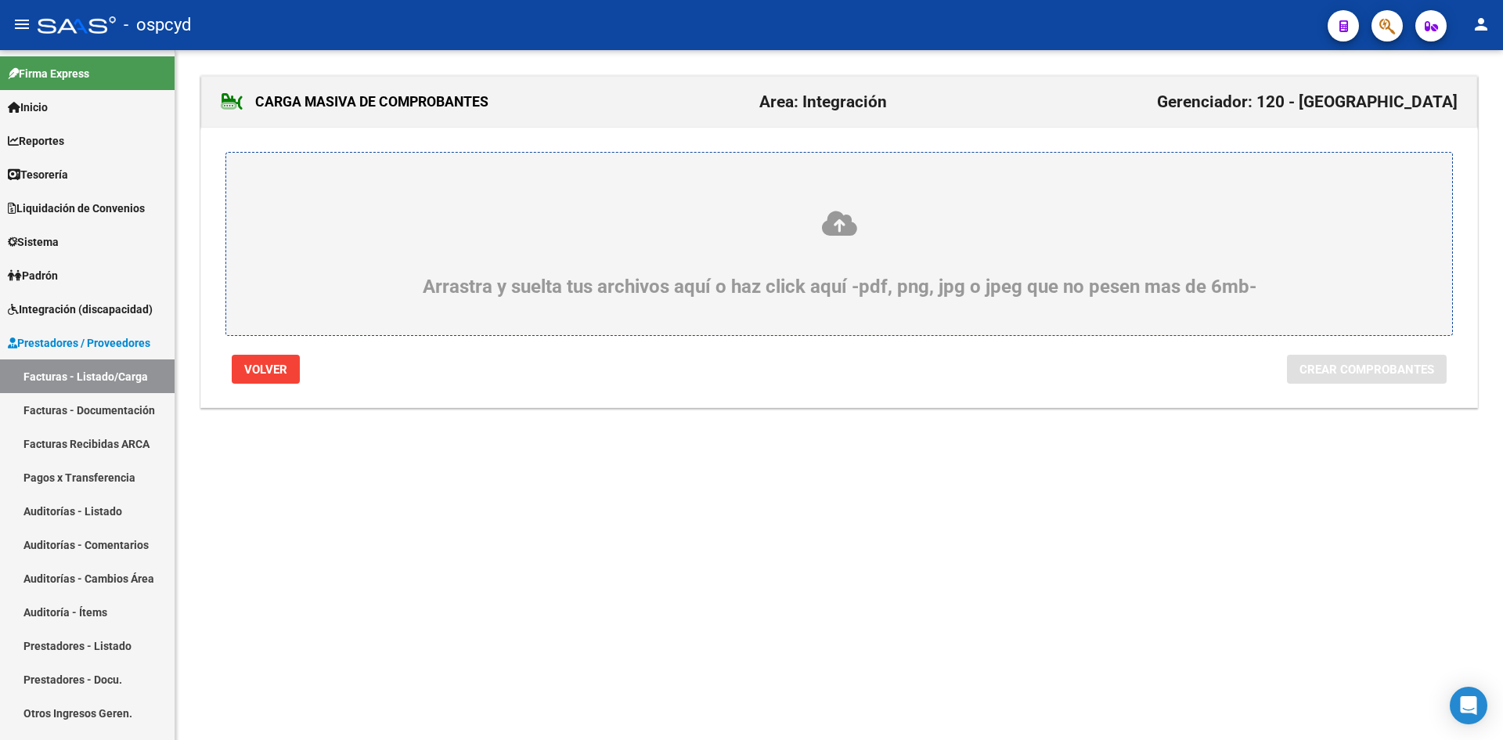
click at [1115, 262] on div "Arrastra y suelta tus archivos aquí o haz click aquí -pdf, png, jpg o jpeg que …" at bounding box center [839, 253] width 1151 height 88
click at [0, 0] on input "Arrastra y suelta tus archivos aquí o haz click aquí -pdf, png, jpg o jpeg que …" at bounding box center [0, 0] width 0 height 0
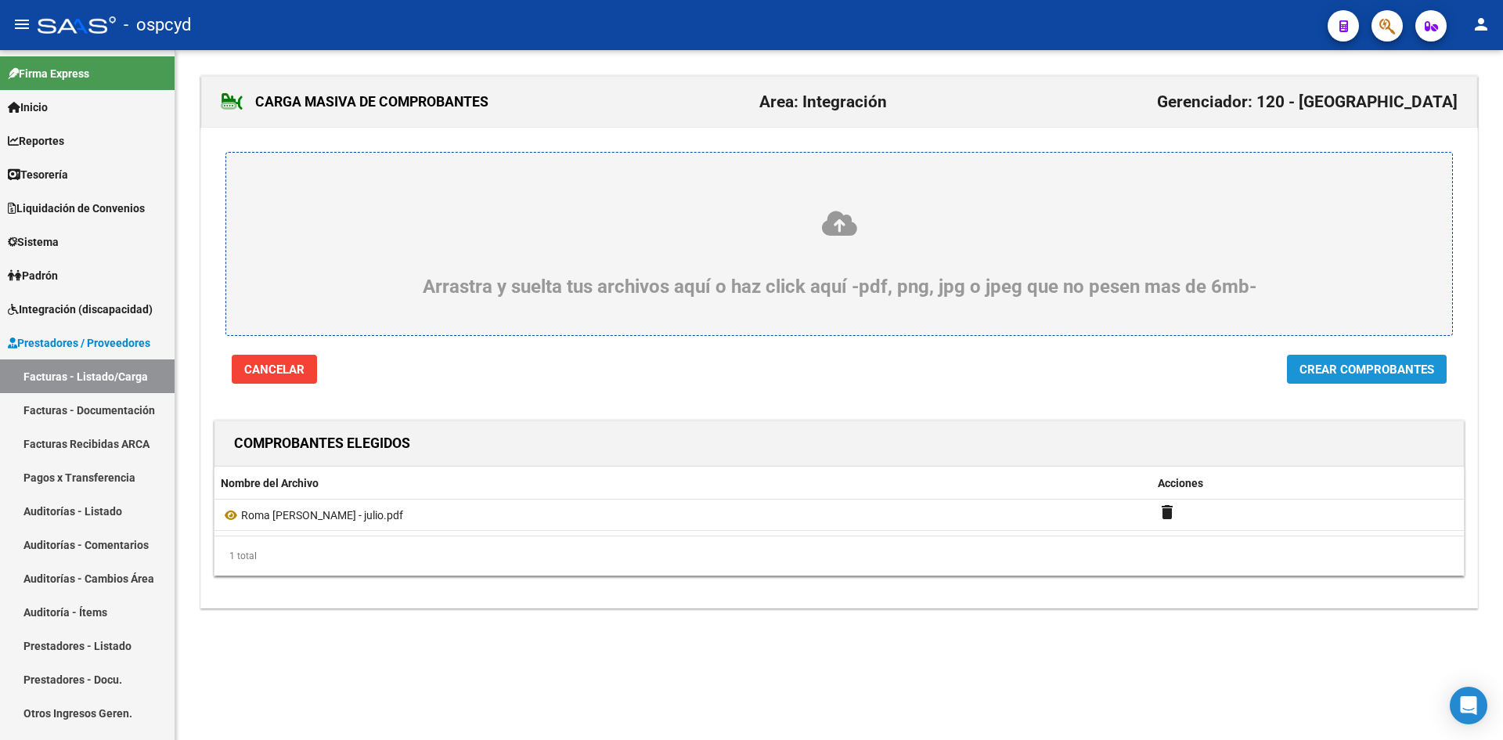
click at [1425, 365] on span "Crear Comprobantes" at bounding box center [1367, 369] width 135 height 14
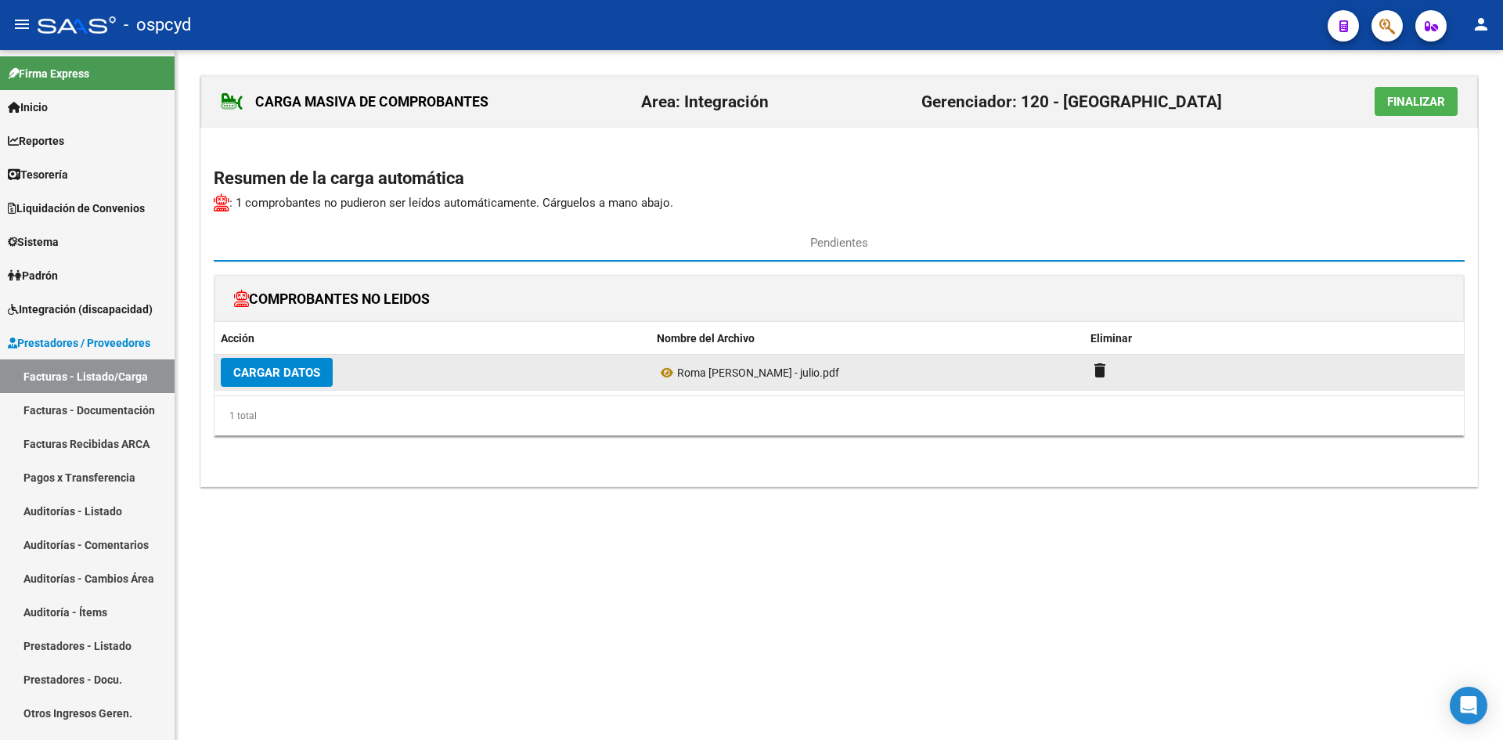
click at [319, 370] on span "Cargar Datos" at bounding box center [276, 373] width 87 height 14
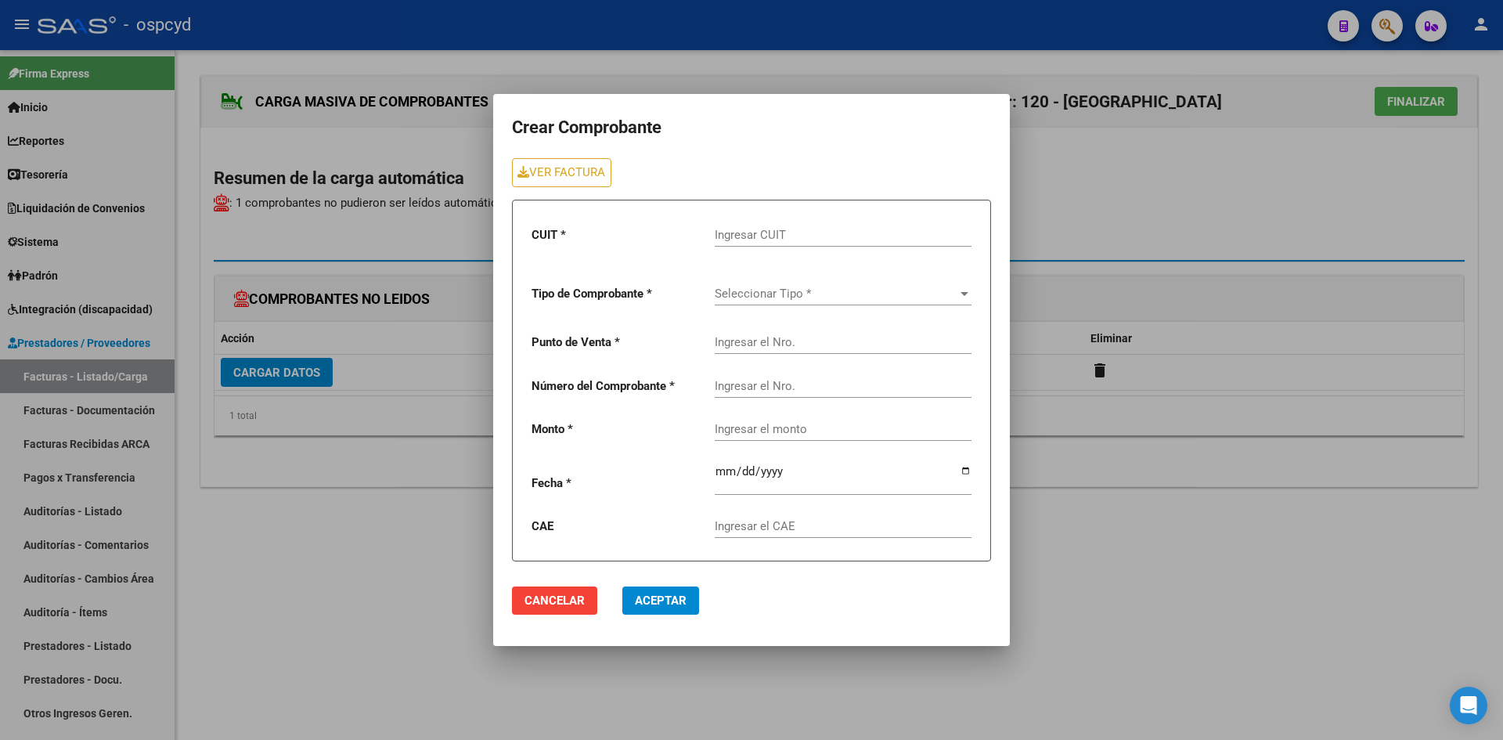
click at [719, 243] on div "Ingresar CUIT" at bounding box center [843, 230] width 257 height 34
click at [723, 237] on input "Ingresar CUIT" at bounding box center [843, 235] width 257 height 14
click at [754, 299] on span "Seleccionar Tipo *" at bounding box center [836, 294] width 243 height 14
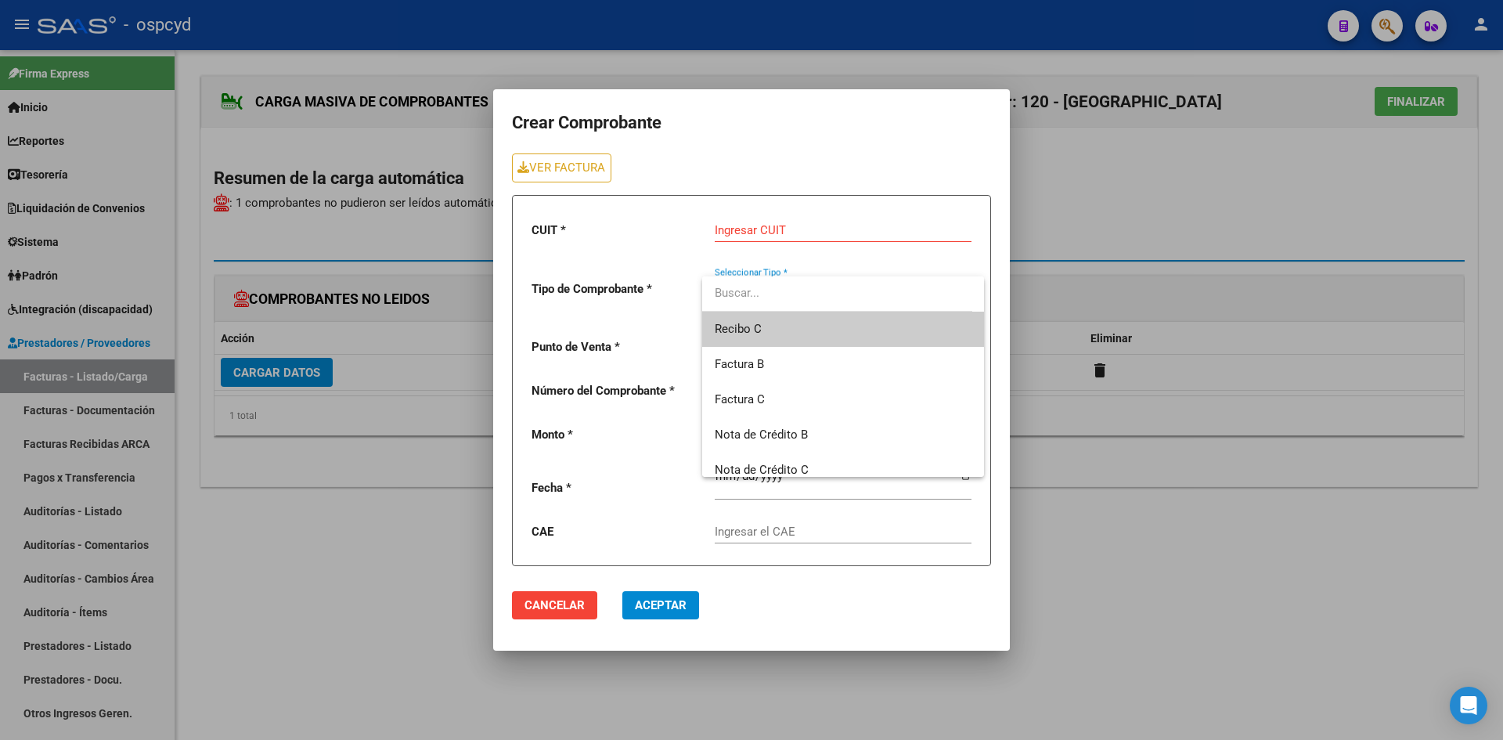
drag, startPoint x: 1190, startPoint y: 316, endPoint x: 1186, endPoint y: 323, distance: 8.1
click at [1191, 316] on div at bounding box center [751, 370] width 1503 height 740
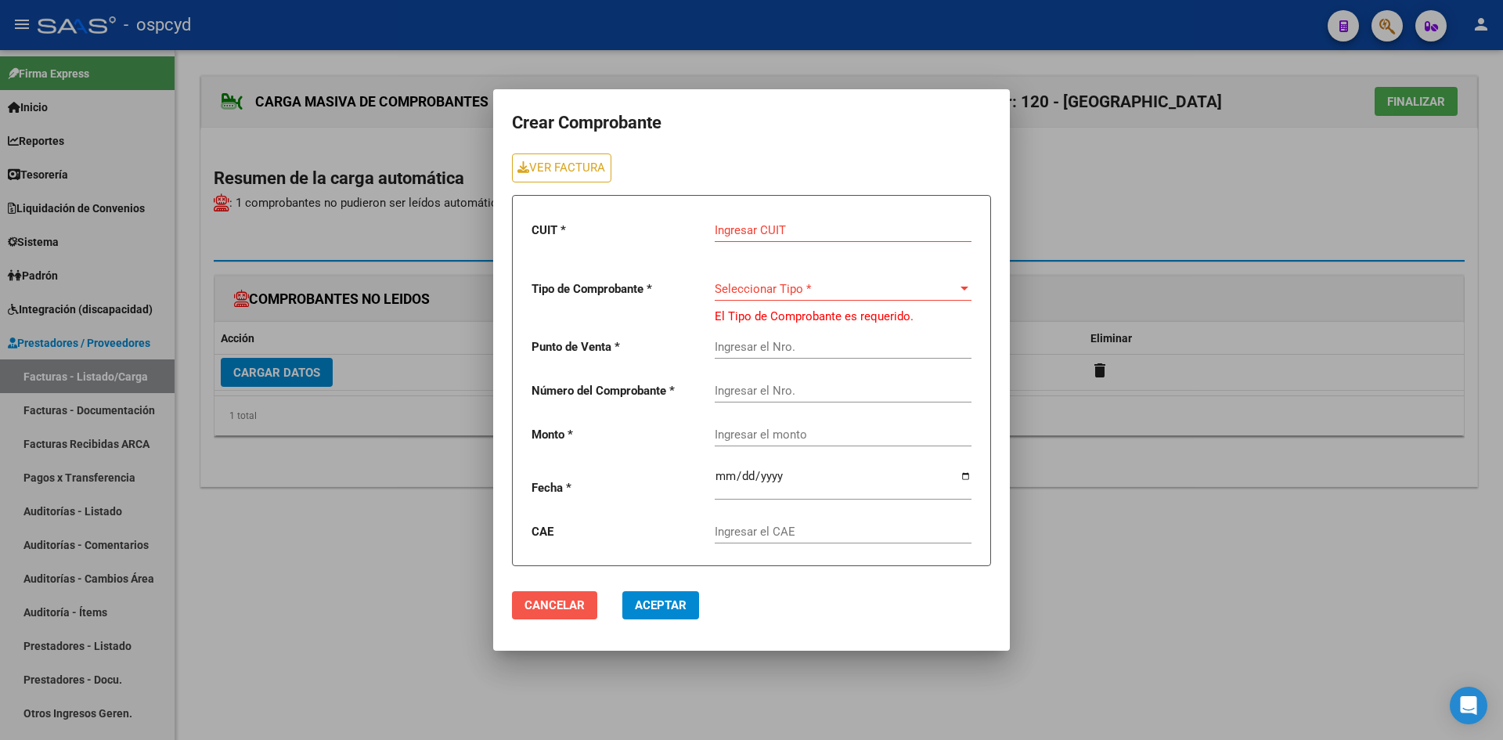
click at [565, 606] on span "Cancelar" at bounding box center [555, 605] width 60 height 14
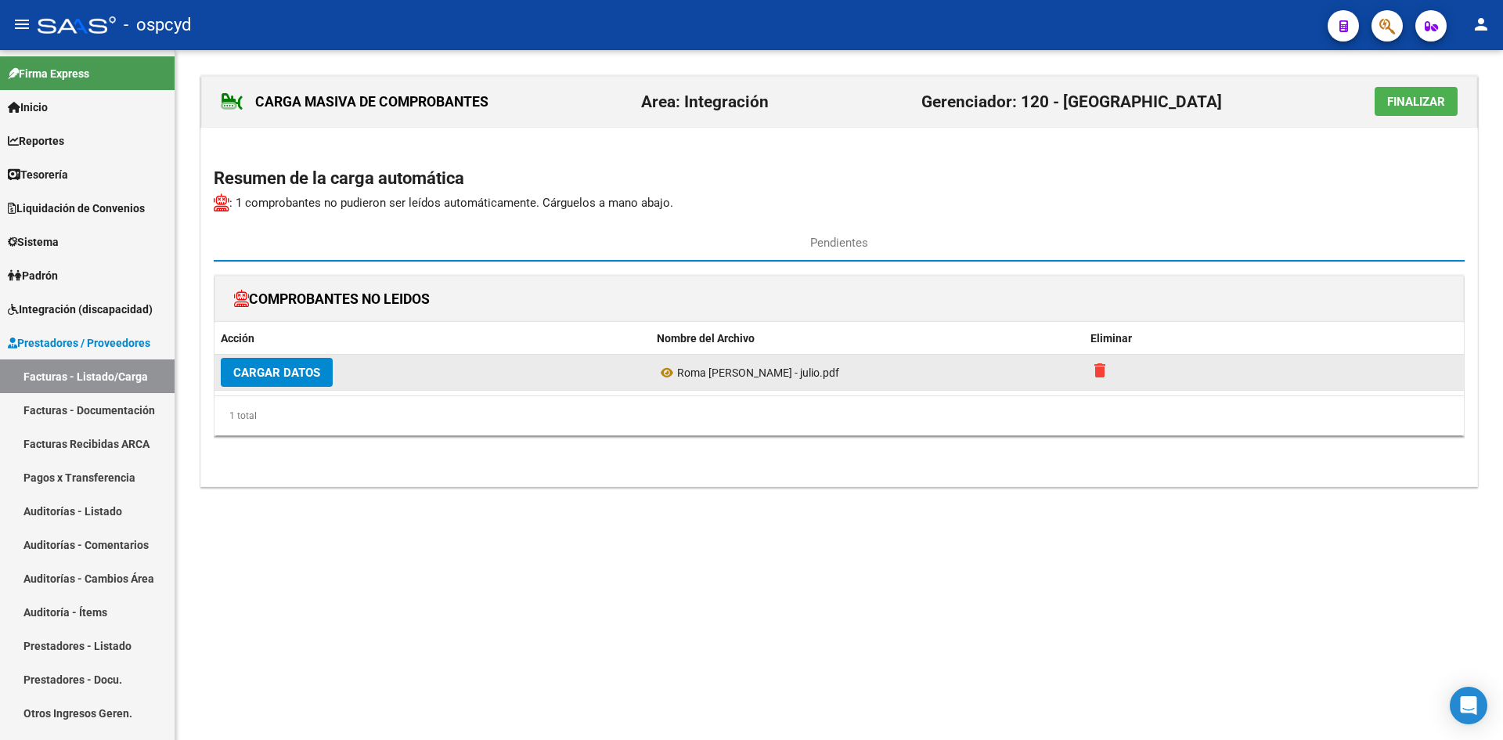
click at [1105, 361] on mat-icon "delete" at bounding box center [1100, 370] width 19 height 19
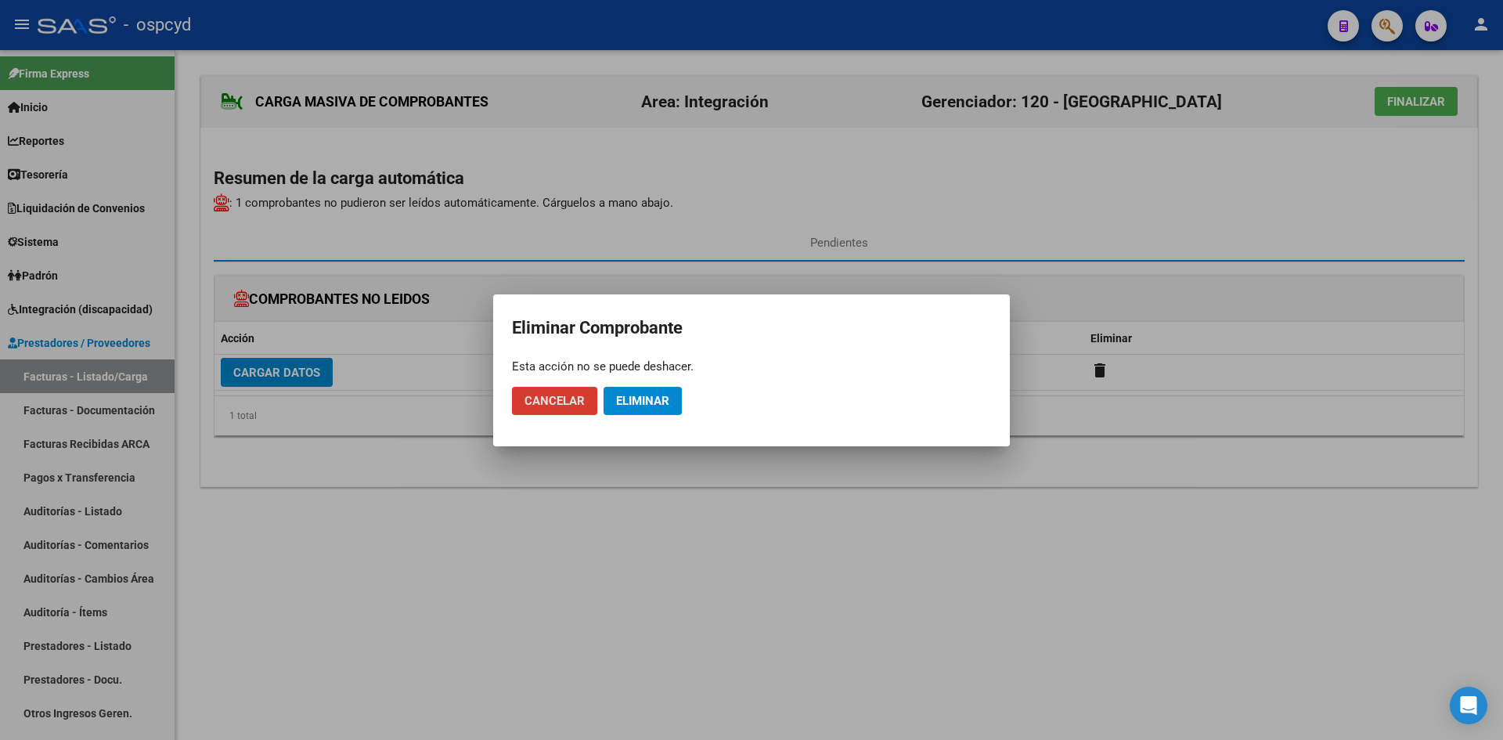
click at [640, 400] on span "Eliminar" at bounding box center [642, 401] width 53 height 14
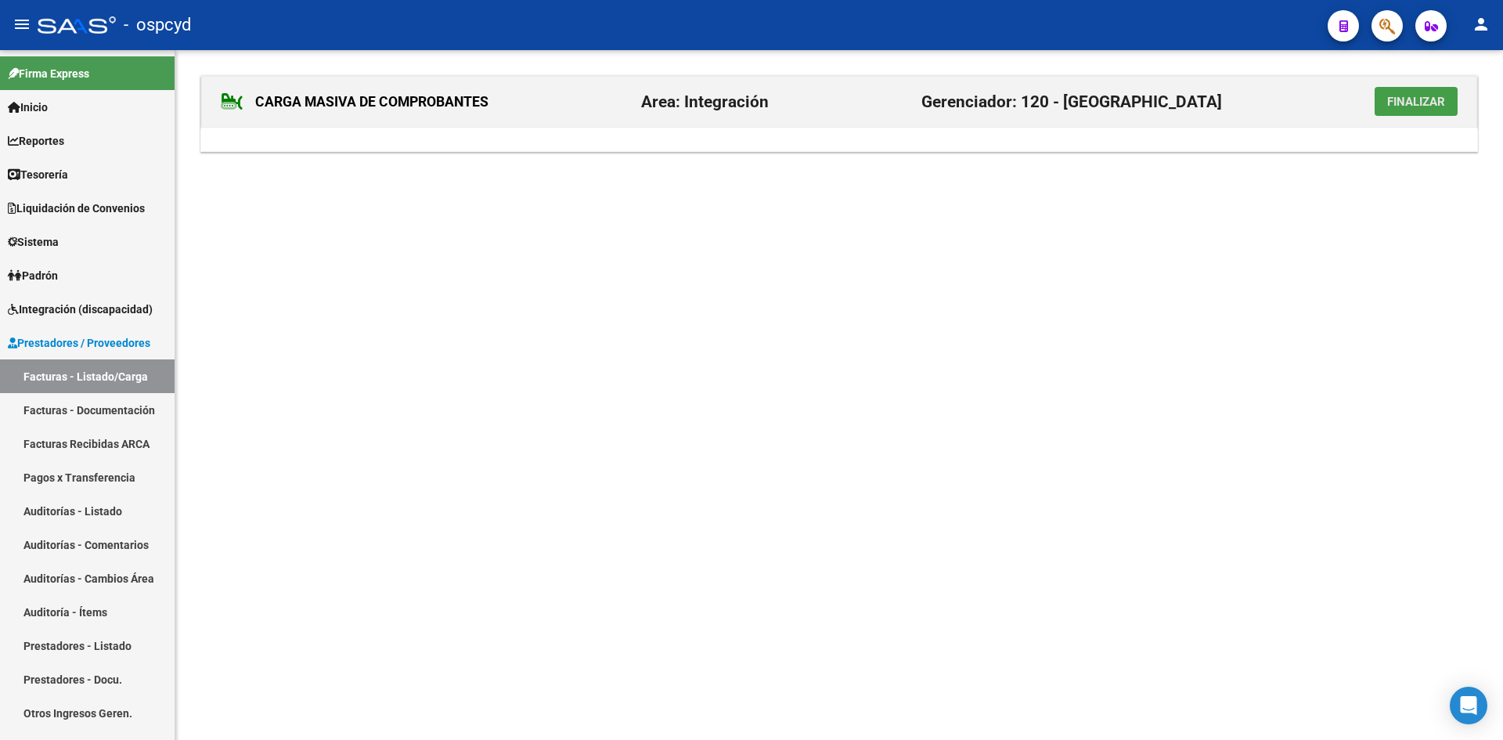
click at [1397, 99] on span "Finalizar" at bounding box center [1416, 102] width 58 height 14
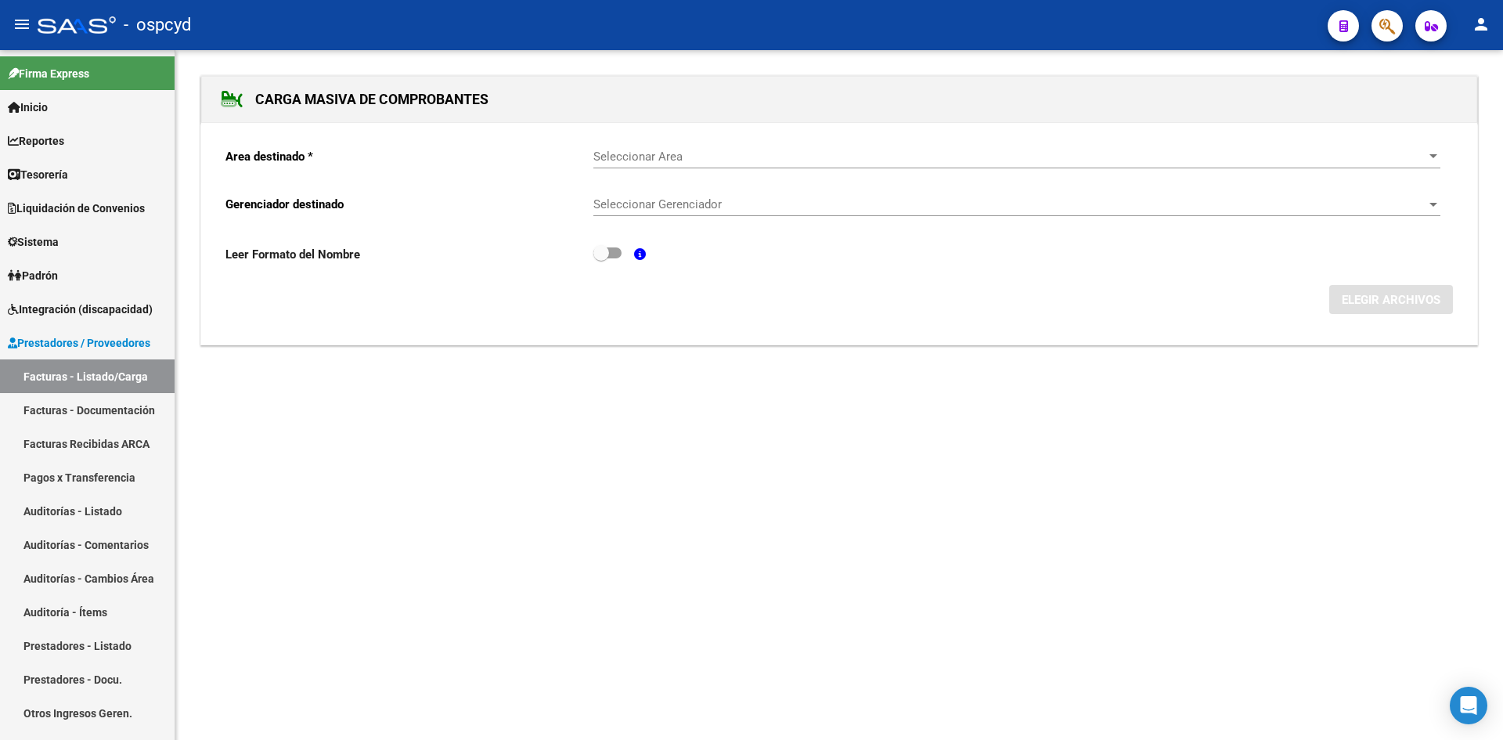
click at [758, 153] on span "Seleccionar Area" at bounding box center [1009, 157] width 833 height 14
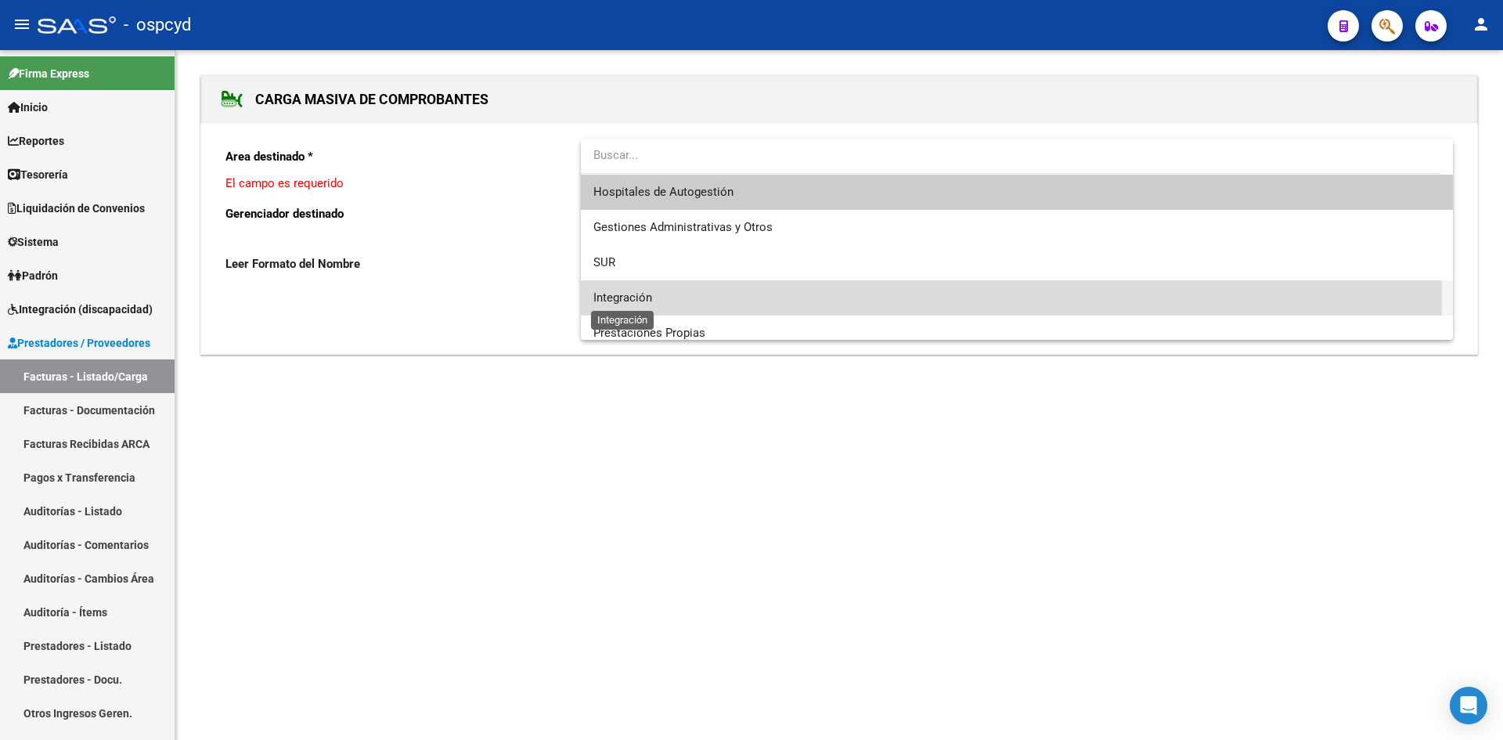
click at [620, 294] on span "Integración" at bounding box center [622, 297] width 59 height 14
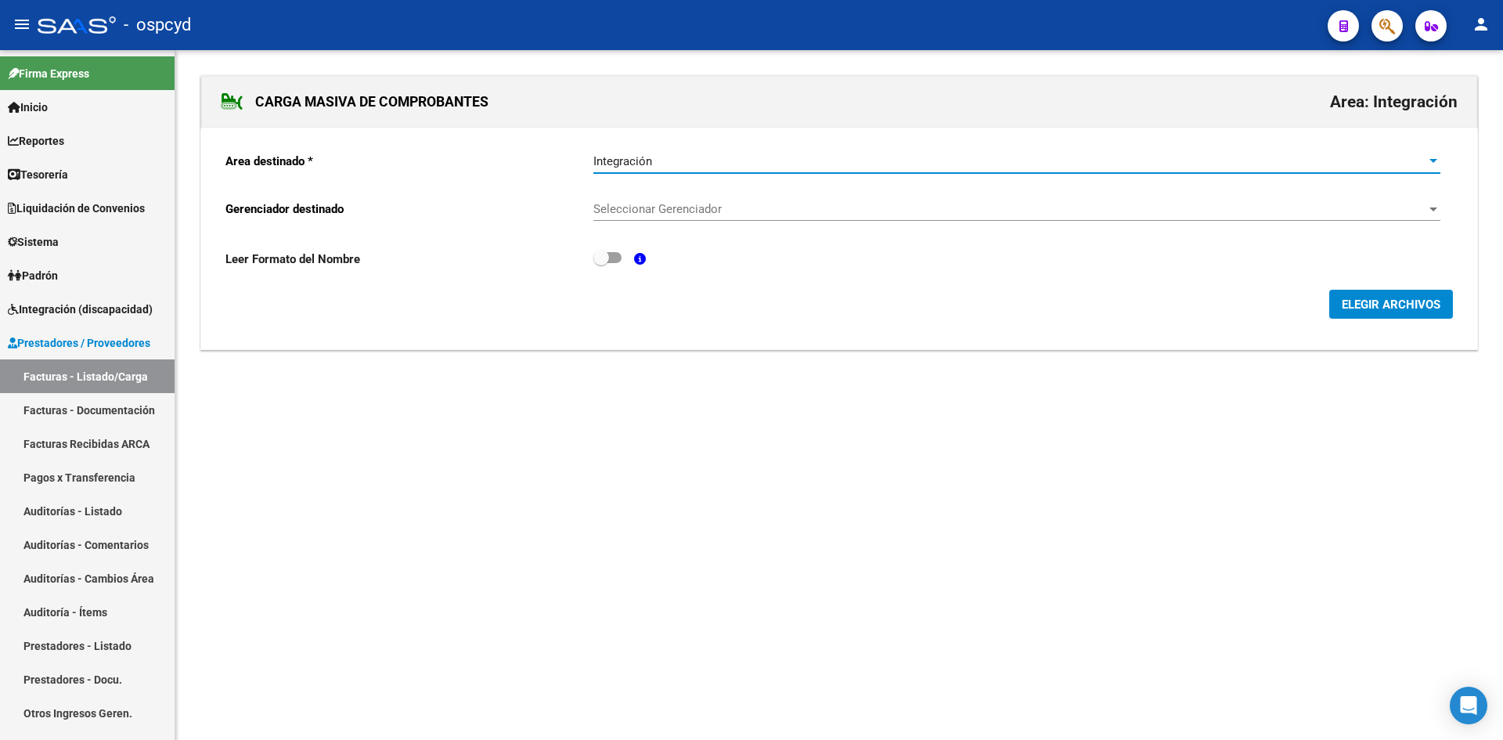
click at [642, 204] on span "Seleccionar Gerenciador" at bounding box center [1009, 209] width 833 height 14
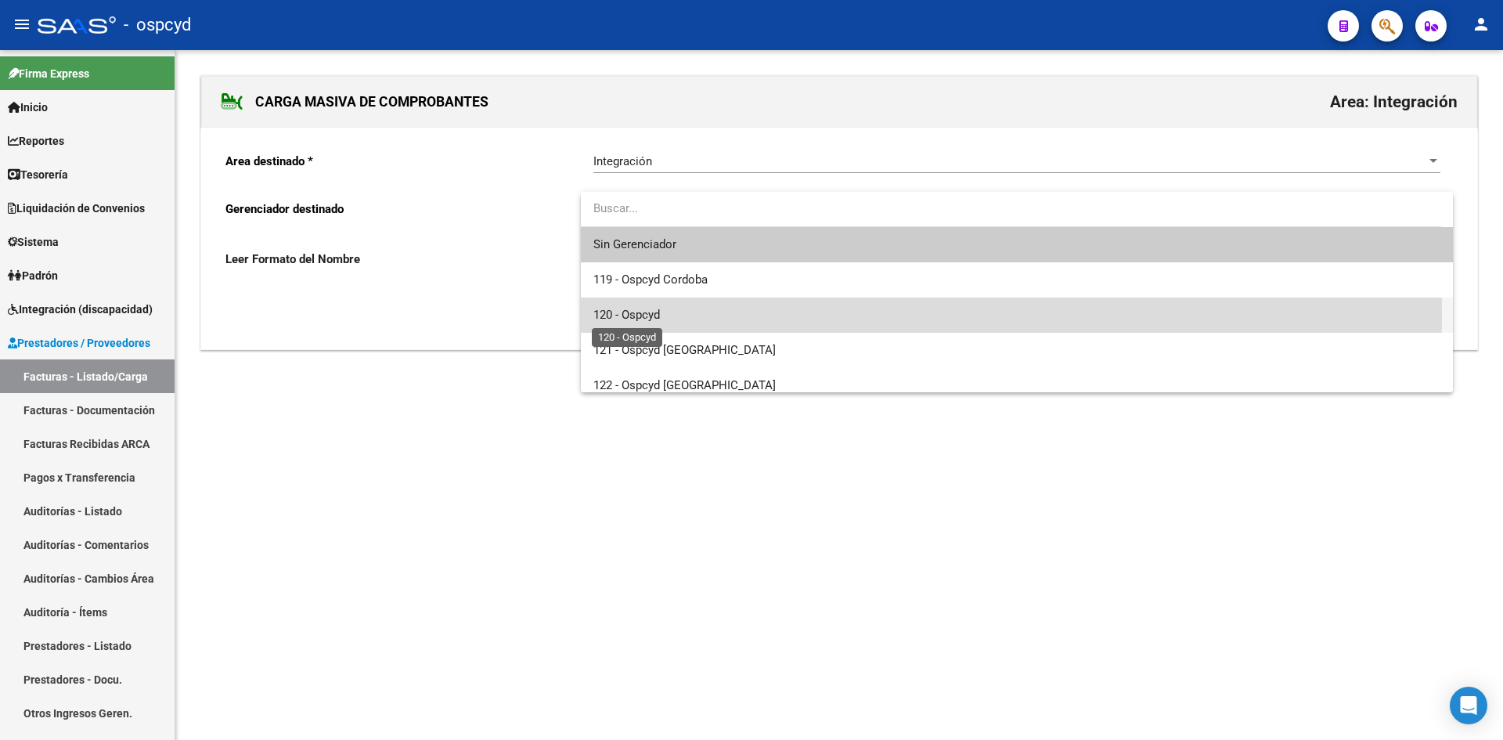
click at [660, 313] on span "120 - Ospcyd" at bounding box center [626, 315] width 67 height 14
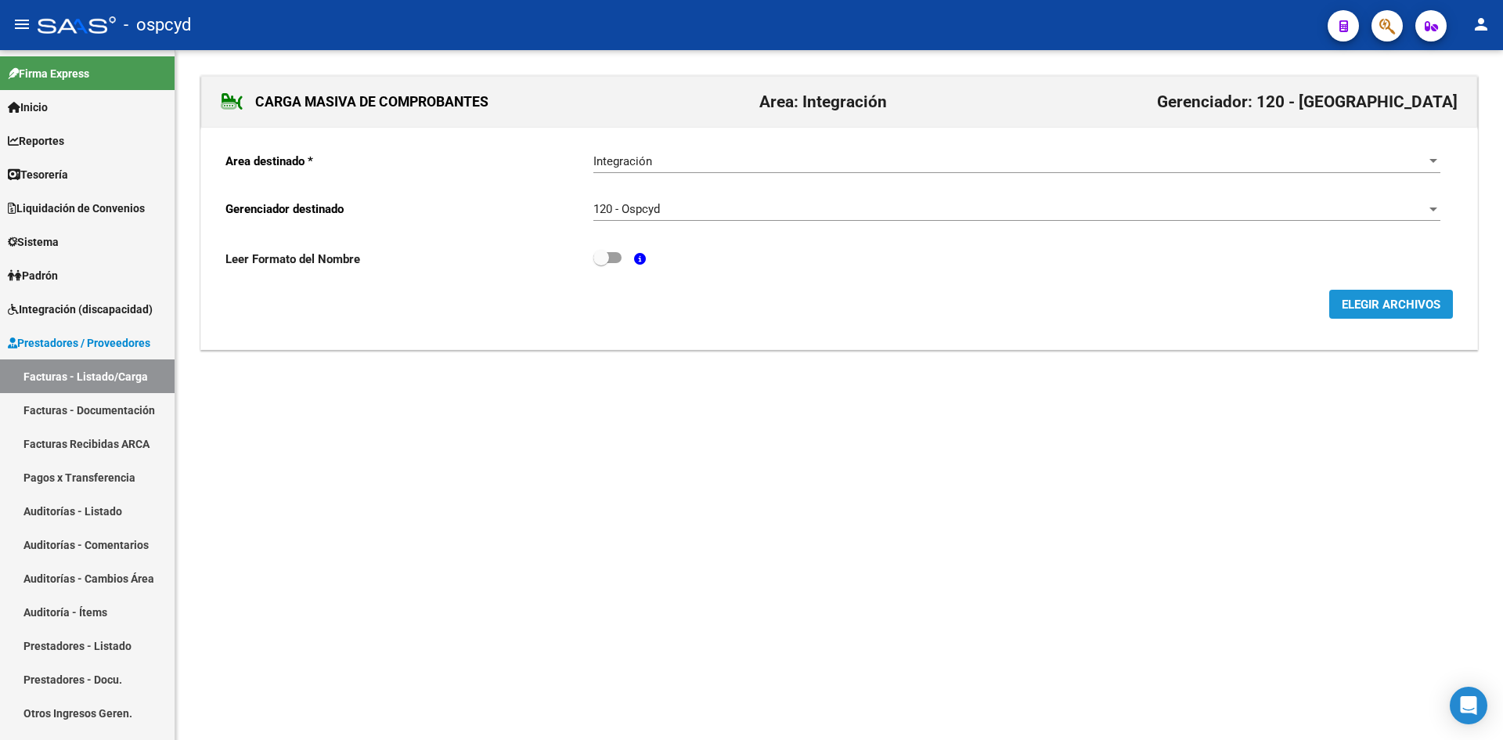
click at [1342, 293] on button "ELEGIR ARCHIVOS" at bounding box center [1391, 304] width 124 height 29
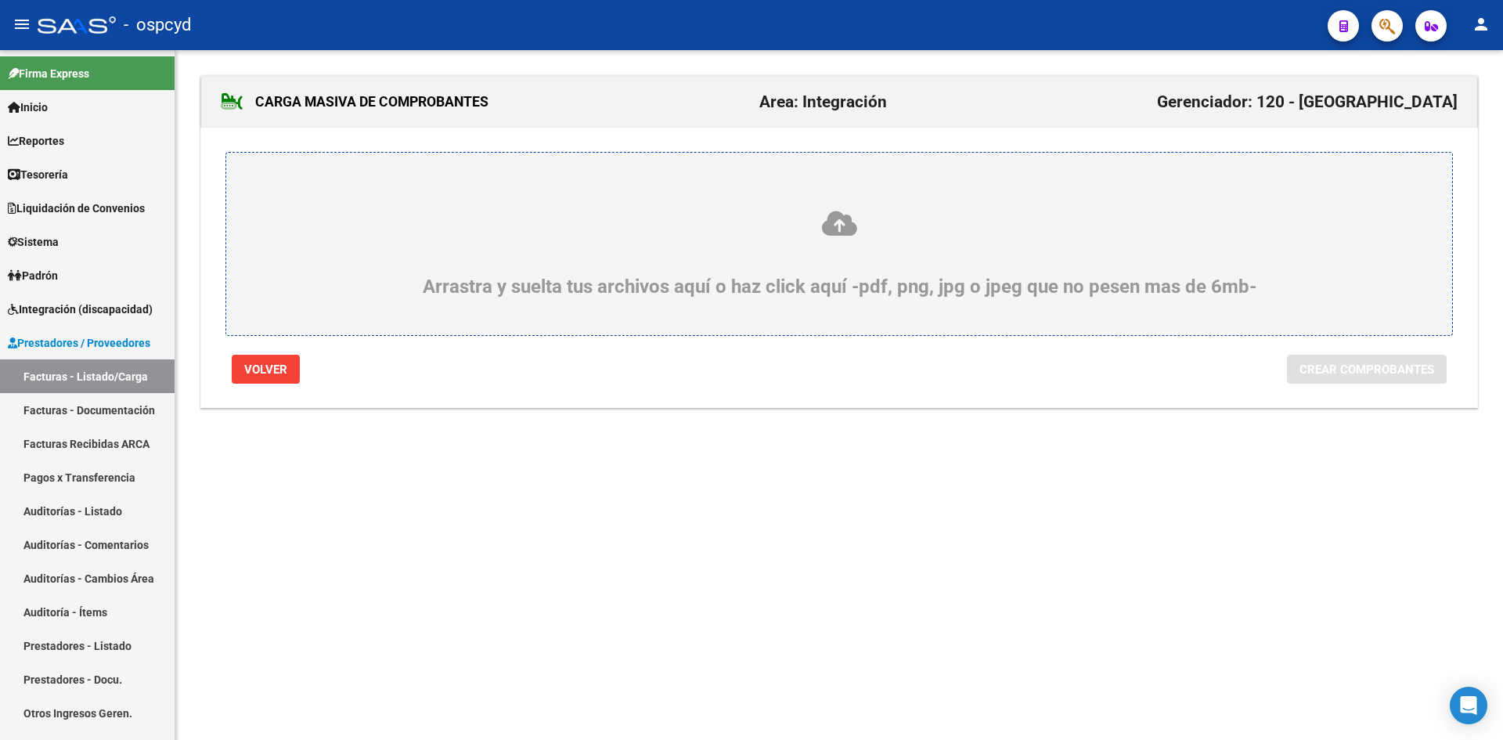
click at [517, 206] on label "Arrastra y suelta tus archivos aquí o haz click aquí -pdf, png, jpg o jpeg que …" at bounding box center [839, 243] width 1151 height 107
click at [0, 0] on input "Arrastra y suelta tus archivos aquí o haz click aquí -pdf, png, jpg o jpeg que …" at bounding box center [0, 0] width 0 height 0
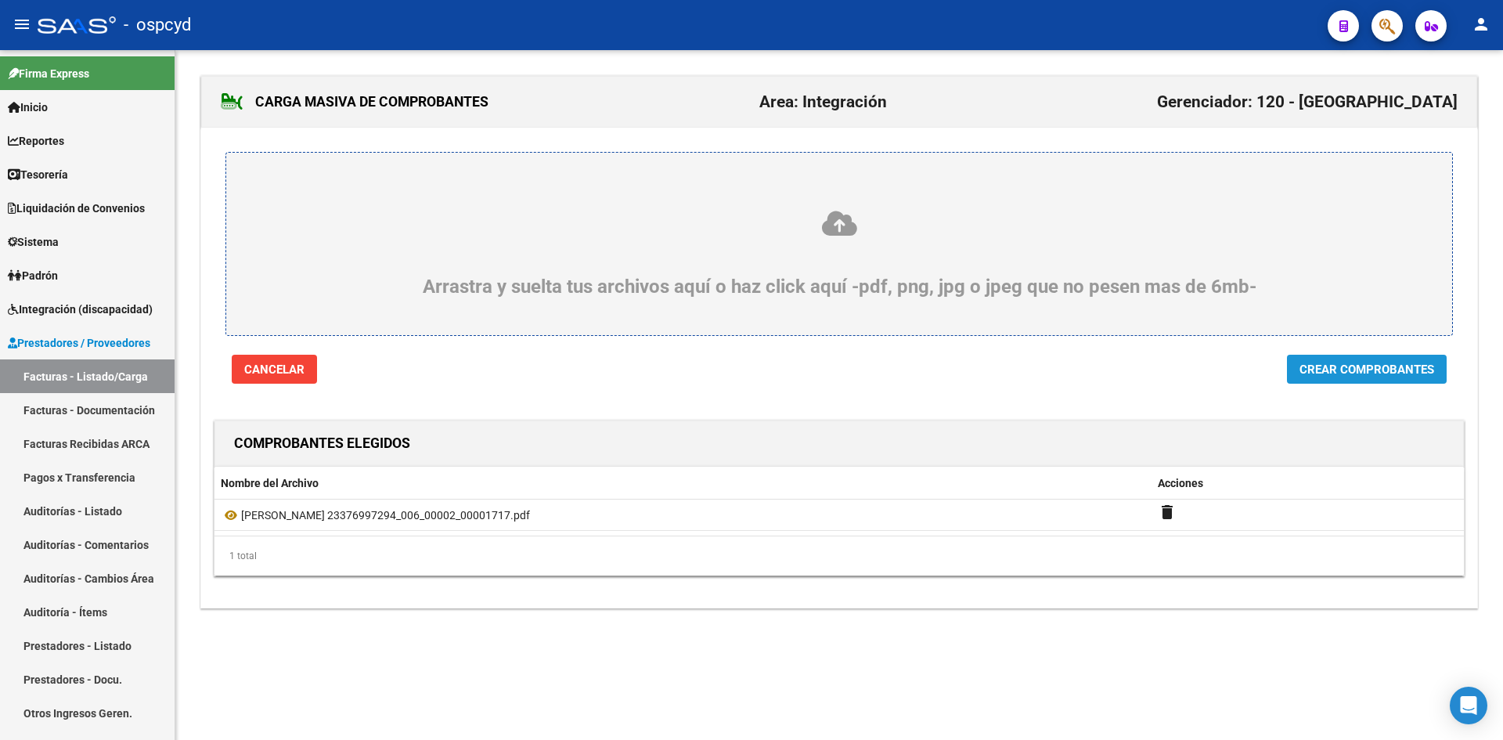
click at [1336, 369] on span "Crear Comprobantes" at bounding box center [1367, 369] width 135 height 14
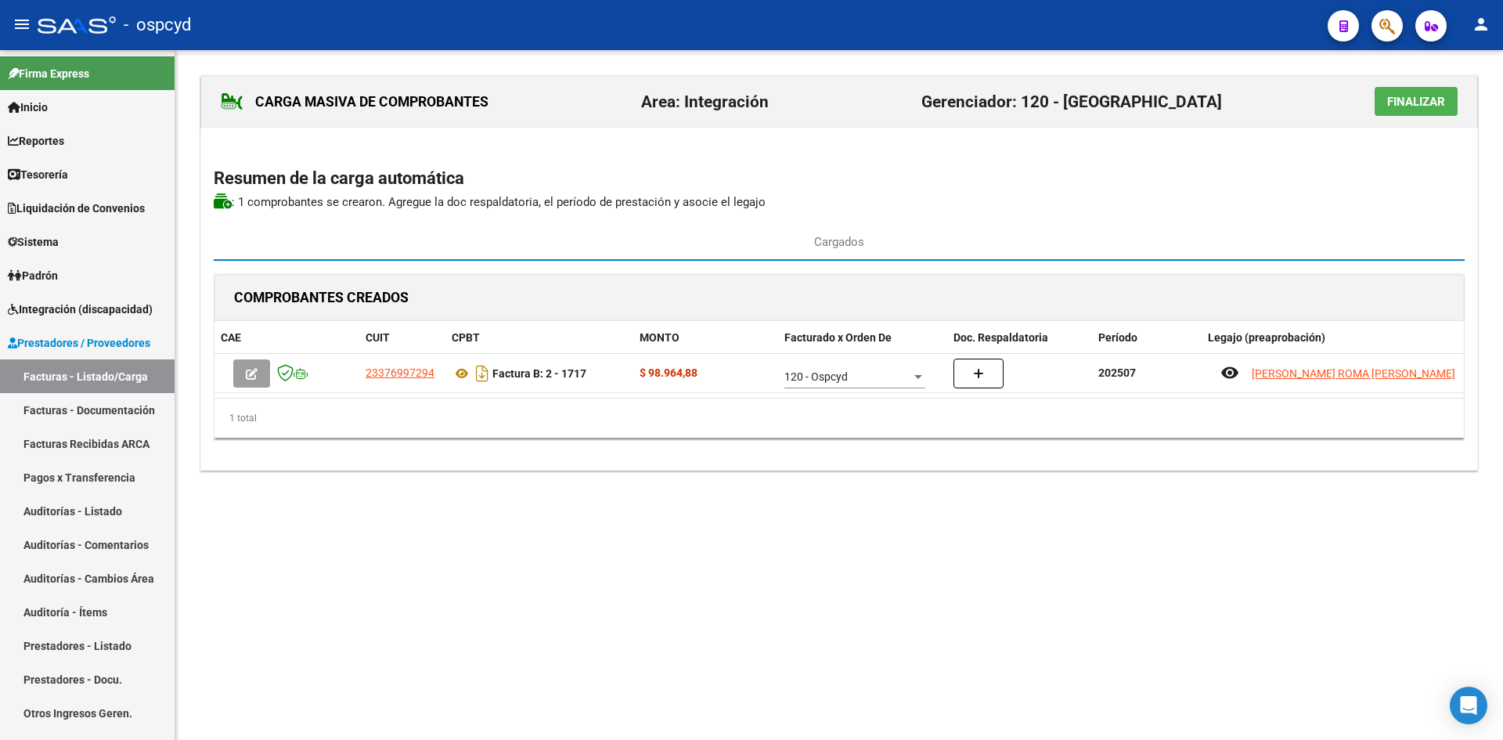
click at [1394, 100] on span "Finalizar" at bounding box center [1416, 102] width 58 height 14
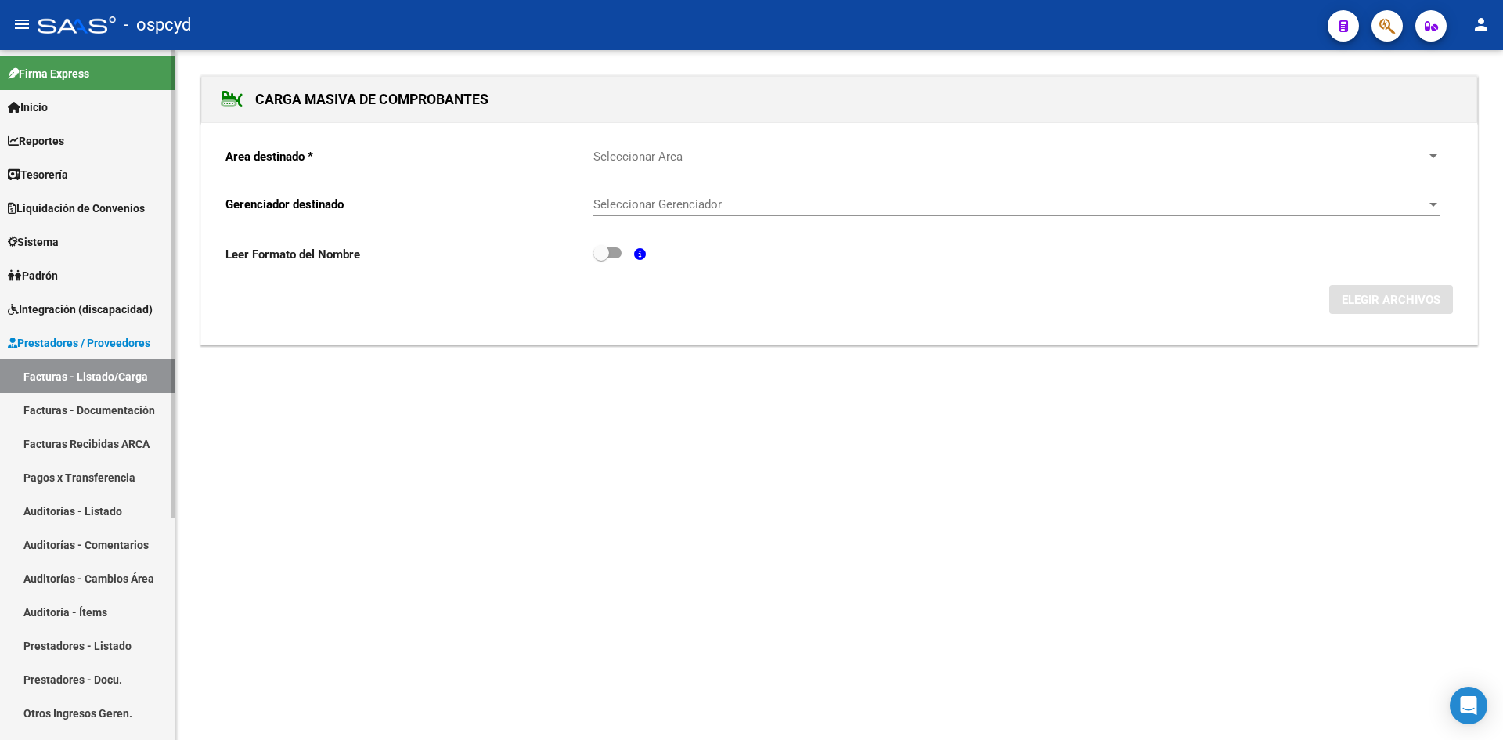
click at [80, 334] on span "Prestadores / Proveedores" at bounding box center [79, 342] width 142 height 17
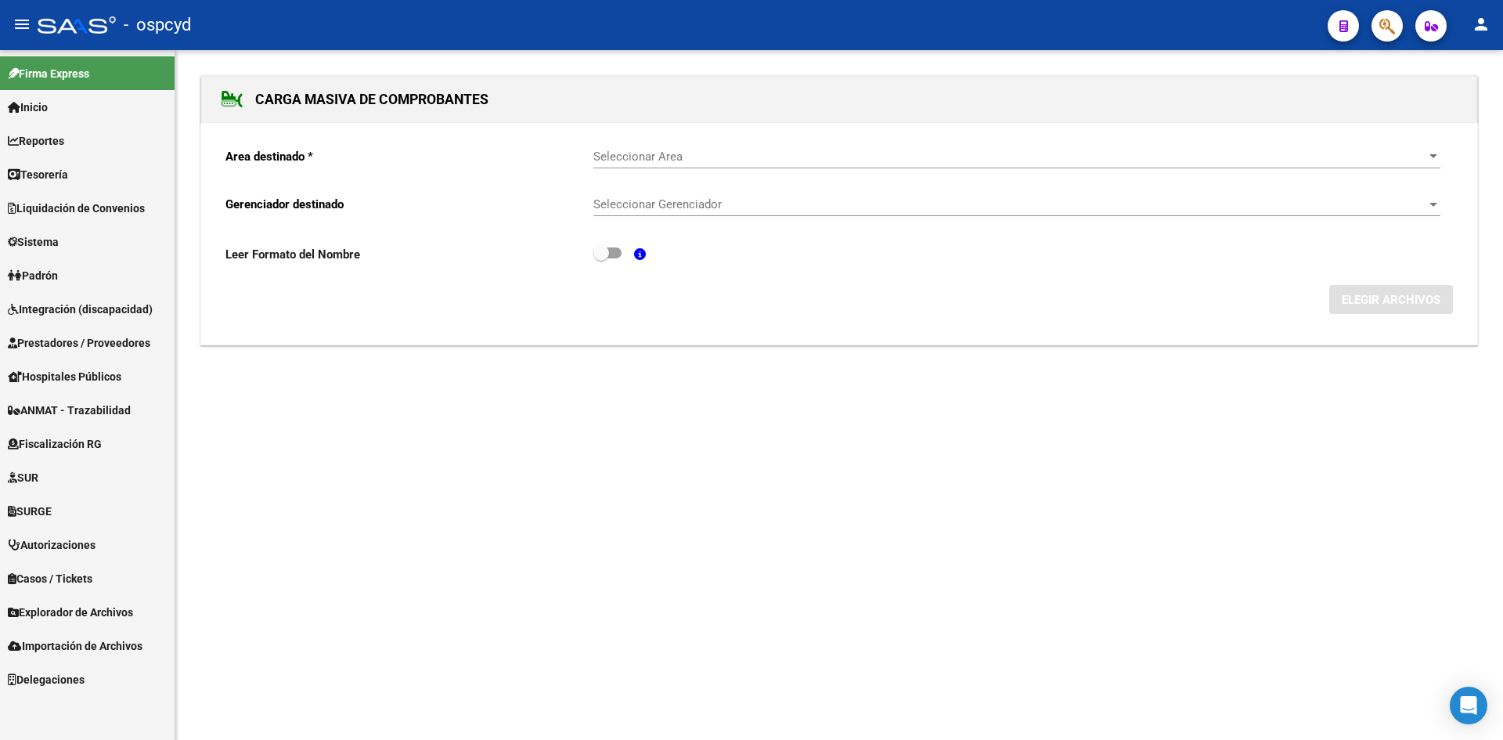
click at [79, 310] on span "Integración (discapacidad)" at bounding box center [80, 309] width 145 height 17
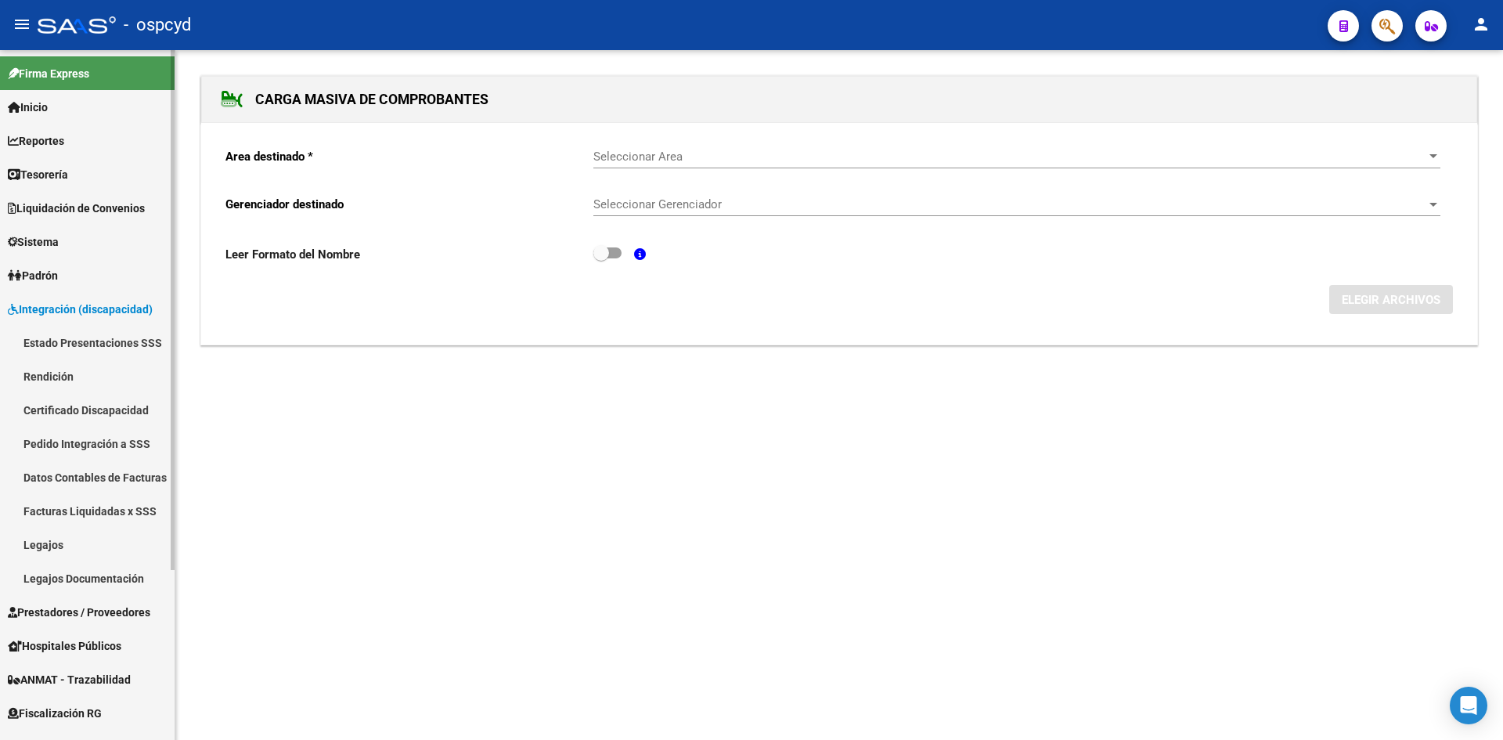
click at [77, 498] on link "Facturas Liquidadas x SSS" at bounding box center [87, 511] width 175 height 34
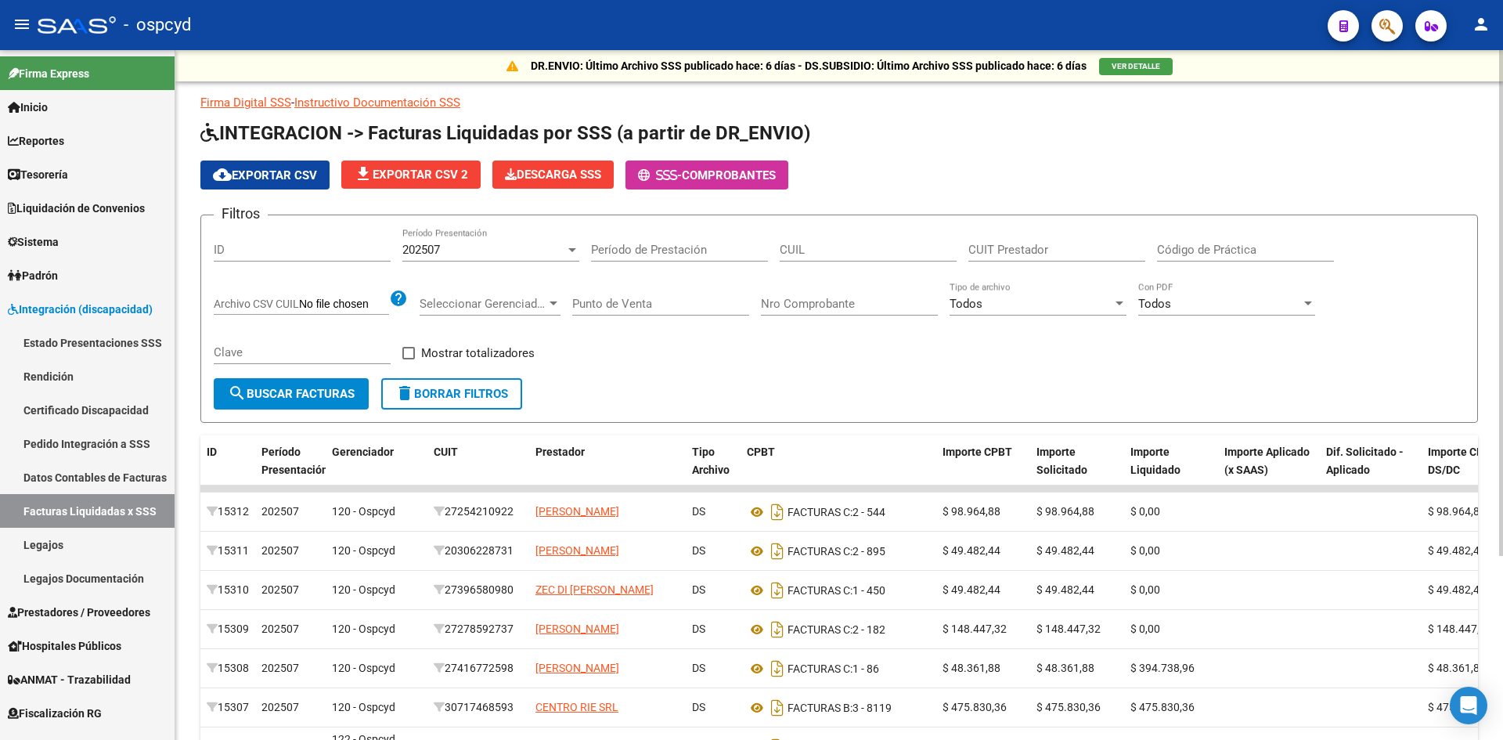
click at [323, 387] on span "search Buscar Facturas" at bounding box center [291, 394] width 127 height 14
click at [270, 175] on span "cloud_download Exportar CSV" at bounding box center [265, 175] width 104 height 14
click at [45, 99] on span "Inicio" at bounding box center [28, 107] width 40 height 17
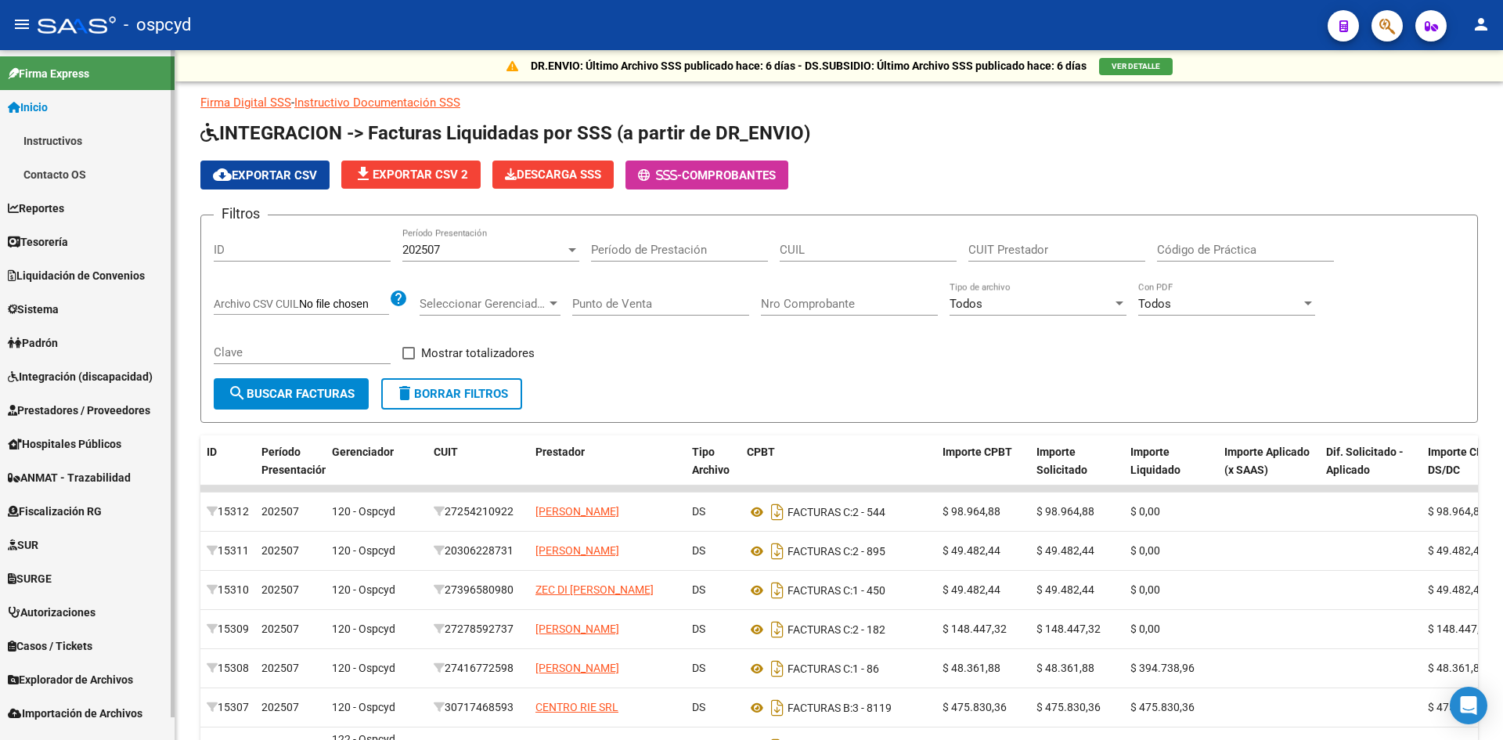
drag, startPoint x: 67, startPoint y: 128, endPoint x: 67, endPoint y: 136, distance: 8.6
click at [67, 129] on link "Instructivos" at bounding box center [87, 141] width 175 height 34
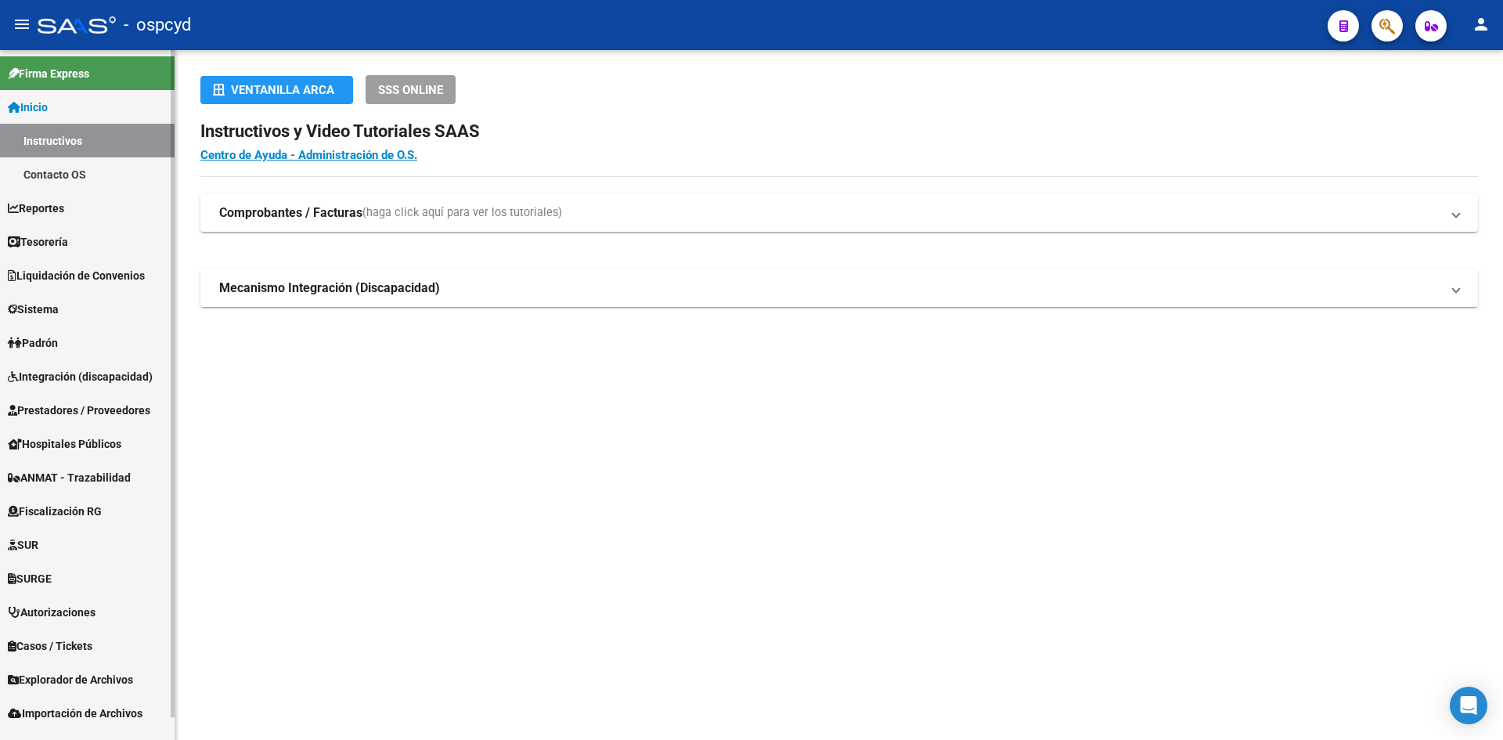
click at [56, 103] on link "Inicio" at bounding box center [87, 107] width 175 height 34
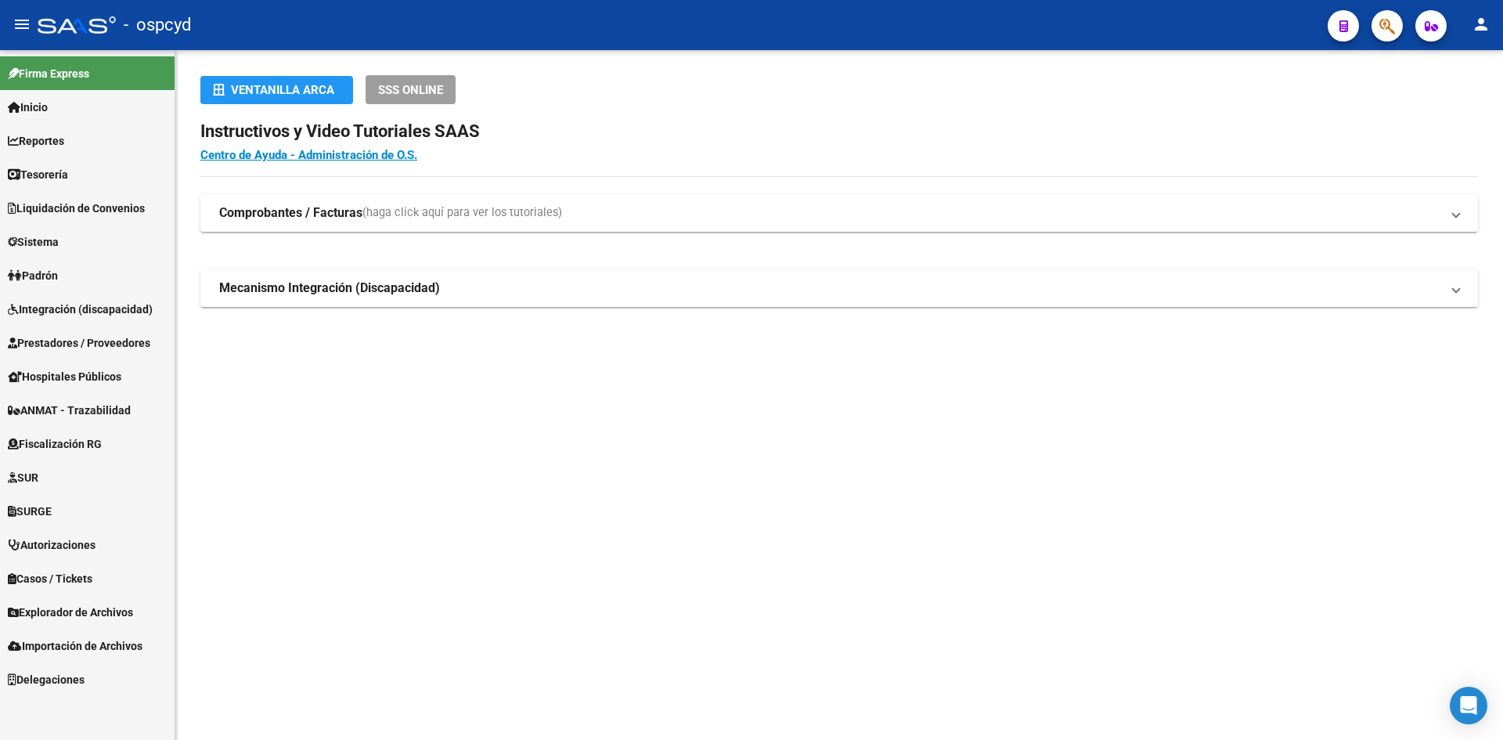
click at [1485, 20] on mat-icon "person" at bounding box center [1481, 24] width 19 height 19
click at [1459, 101] on button "exit_to_app Salir" at bounding box center [1449, 104] width 96 height 38
